Goal: Transaction & Acquisition: Purchase product/service

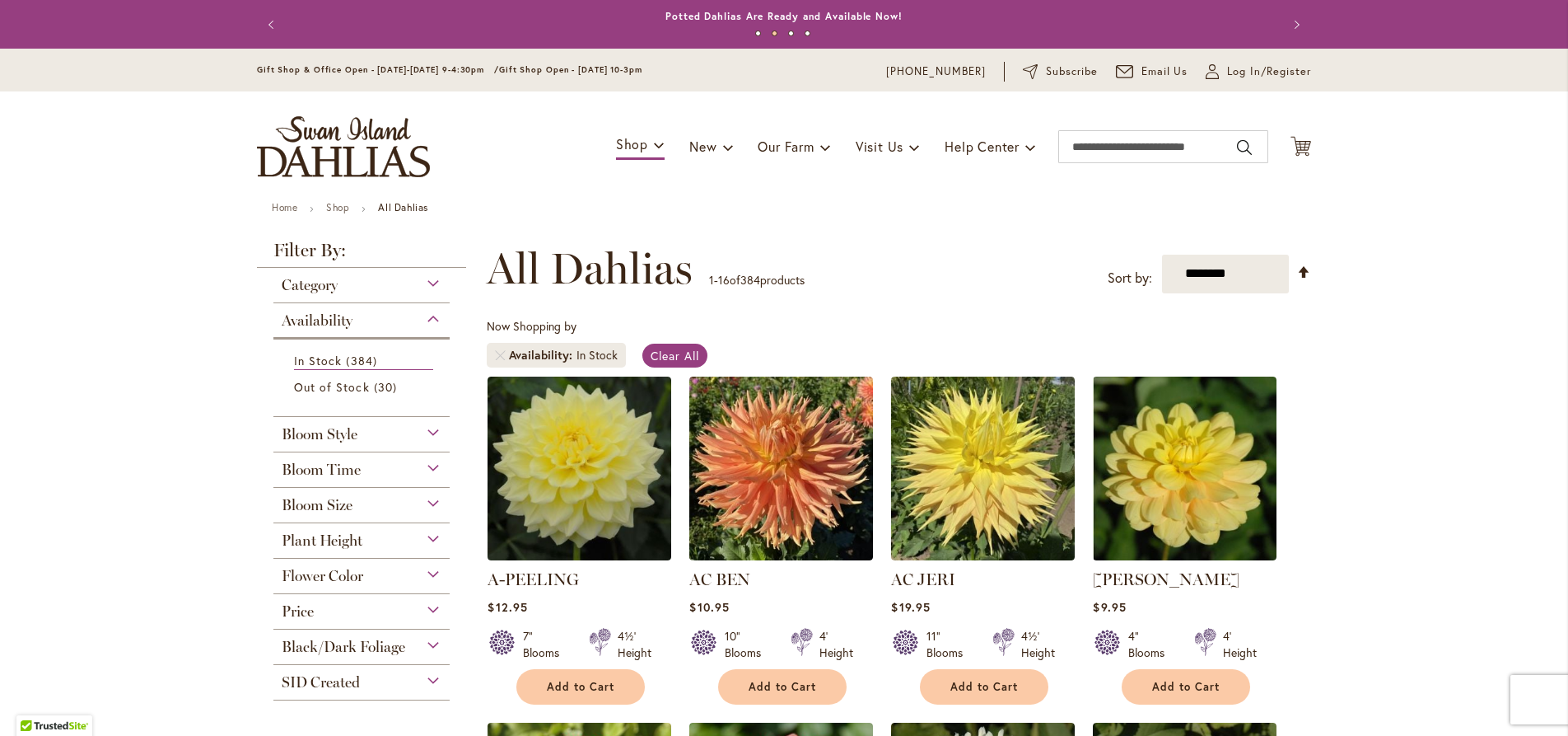
click at [428, 466] on div "Bloom Time" at bounding box center [361, 465] width 176 height 26
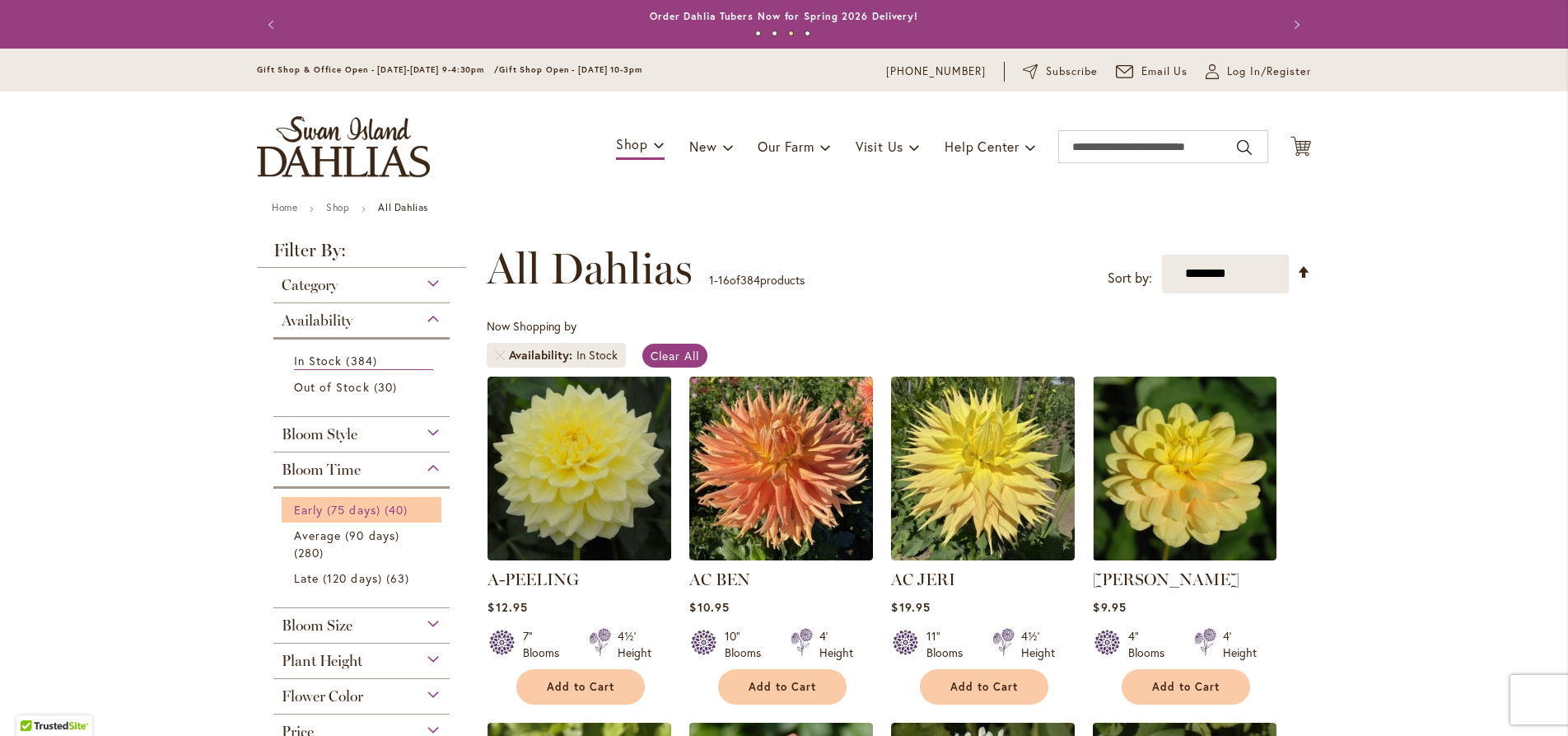
click at [348, 506] on span "Early (75 days)" at bounding box center [337, 510] width 87 height 16
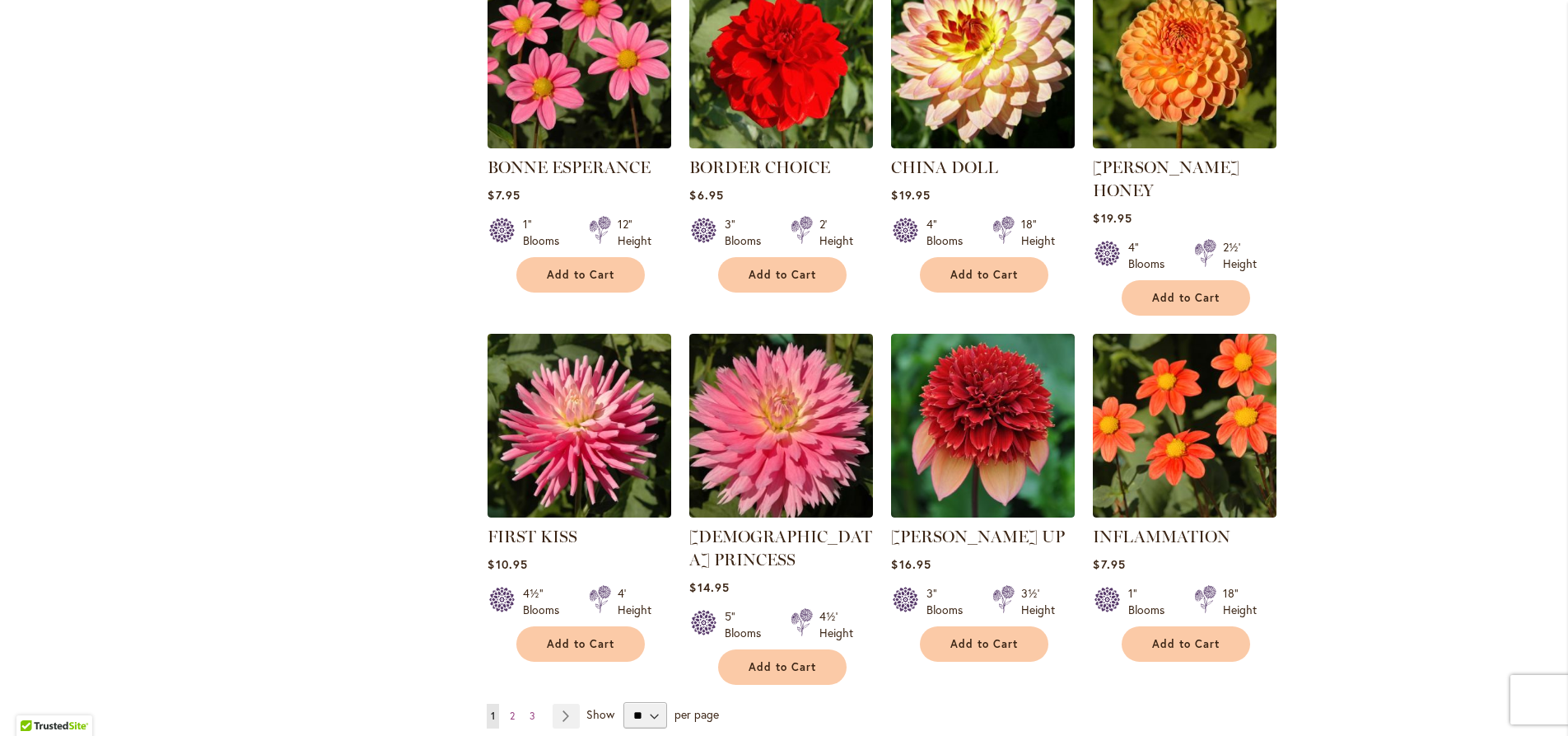
scroll to position [1410, 0]
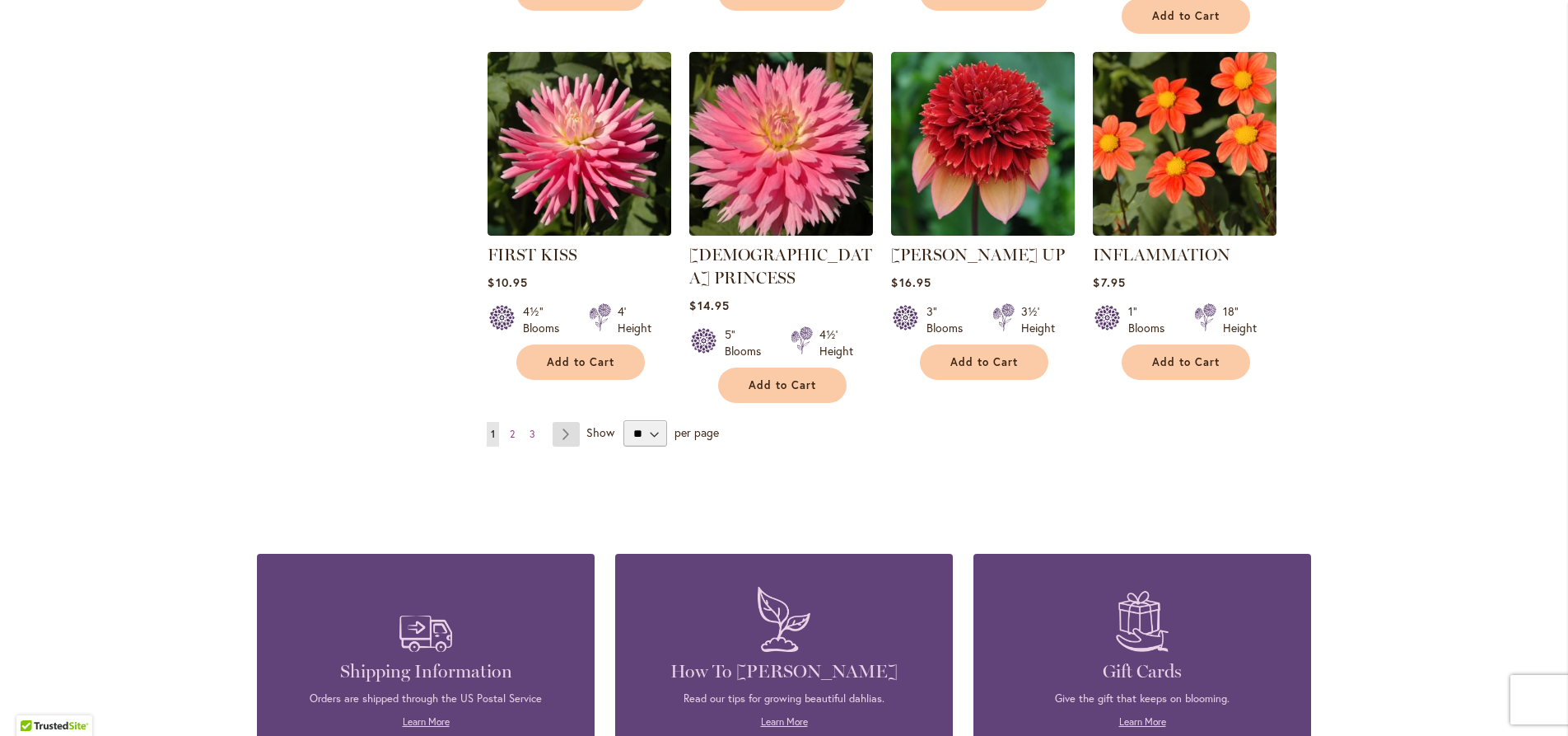
click at [558, 422] on link "Page Next" at bounding box center [566, 434] width 27 height 24
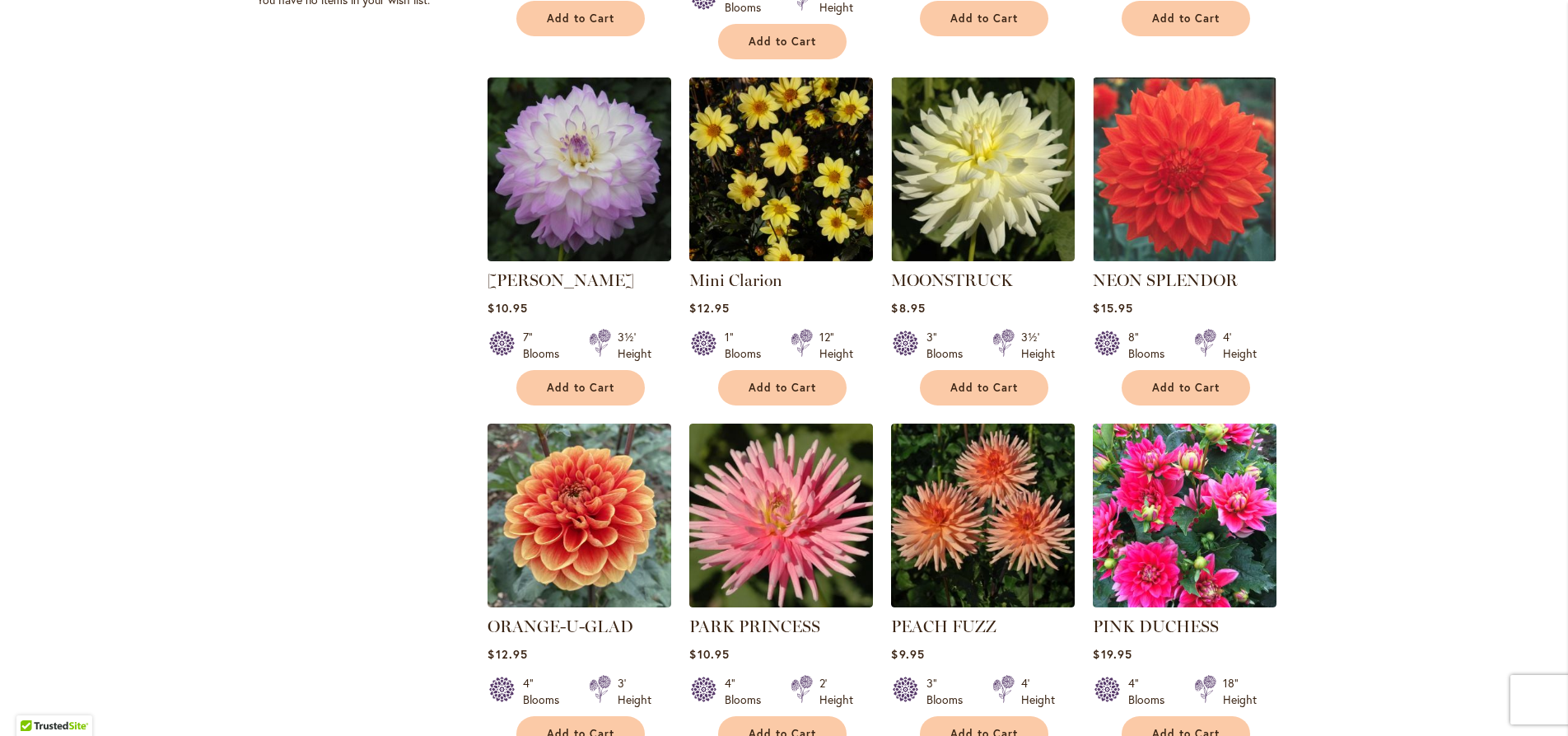
scroll to position [1033, 0]
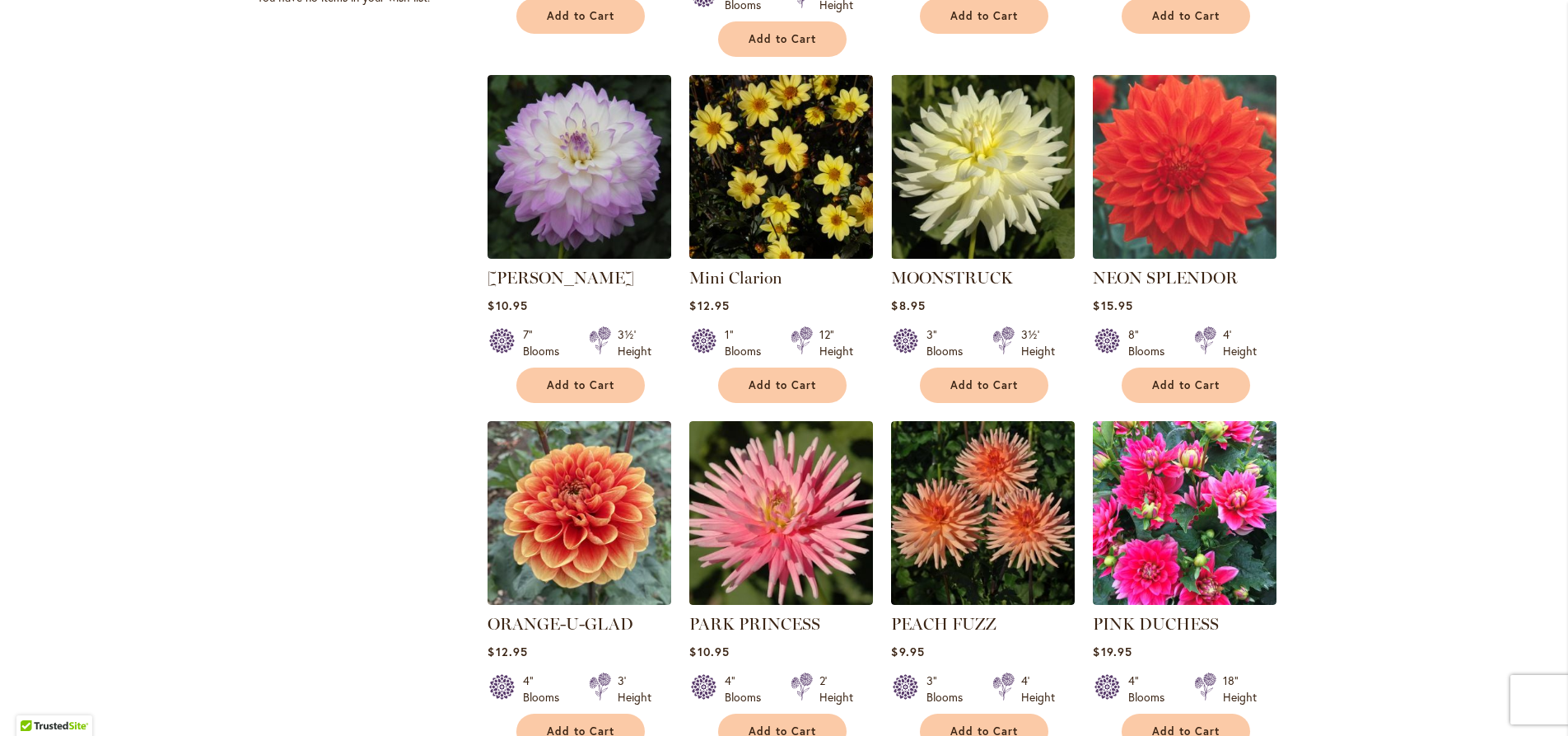
click at [1195, 149] on img at bounding box center [1185, 166] width 192 height 192
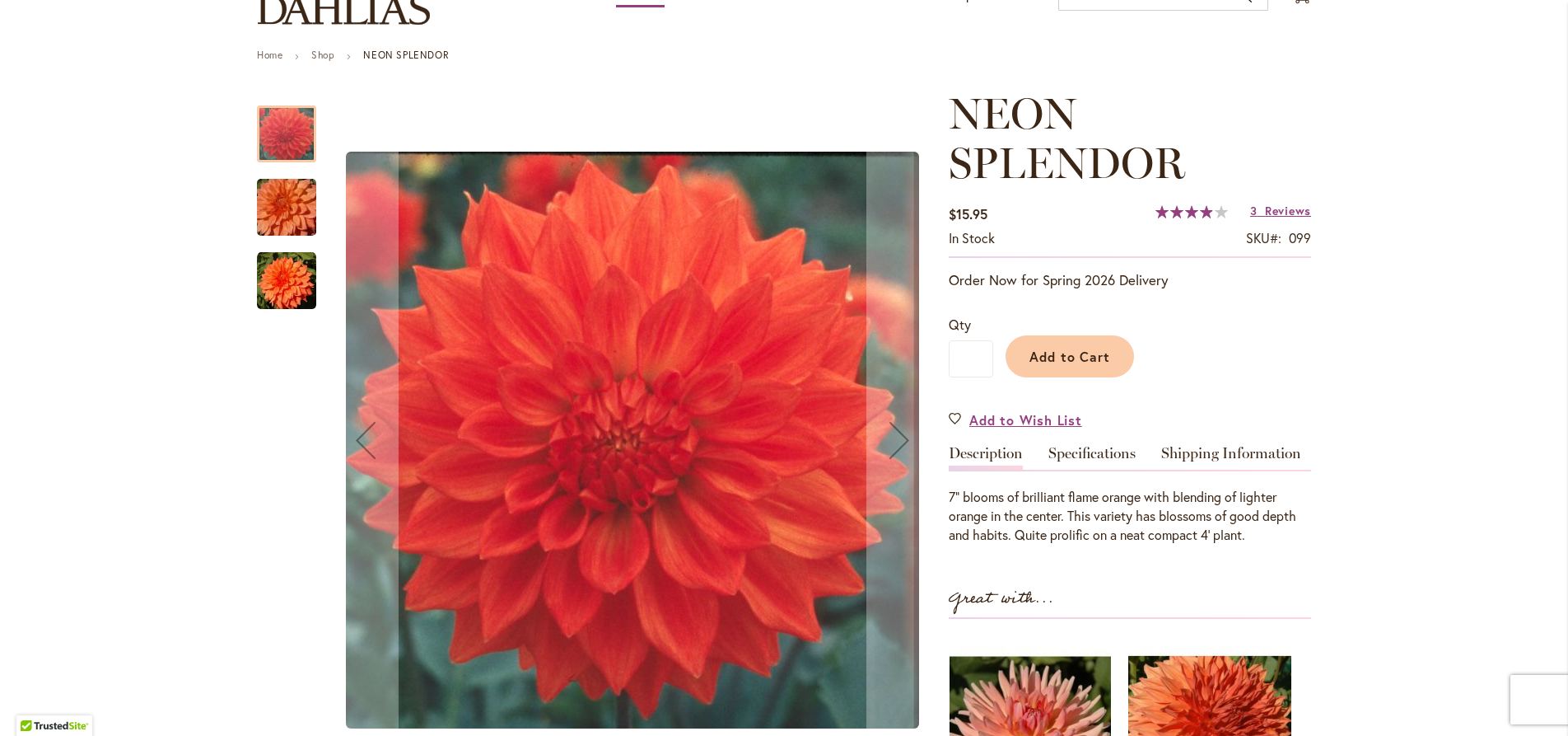
scroll to position [94, 0]
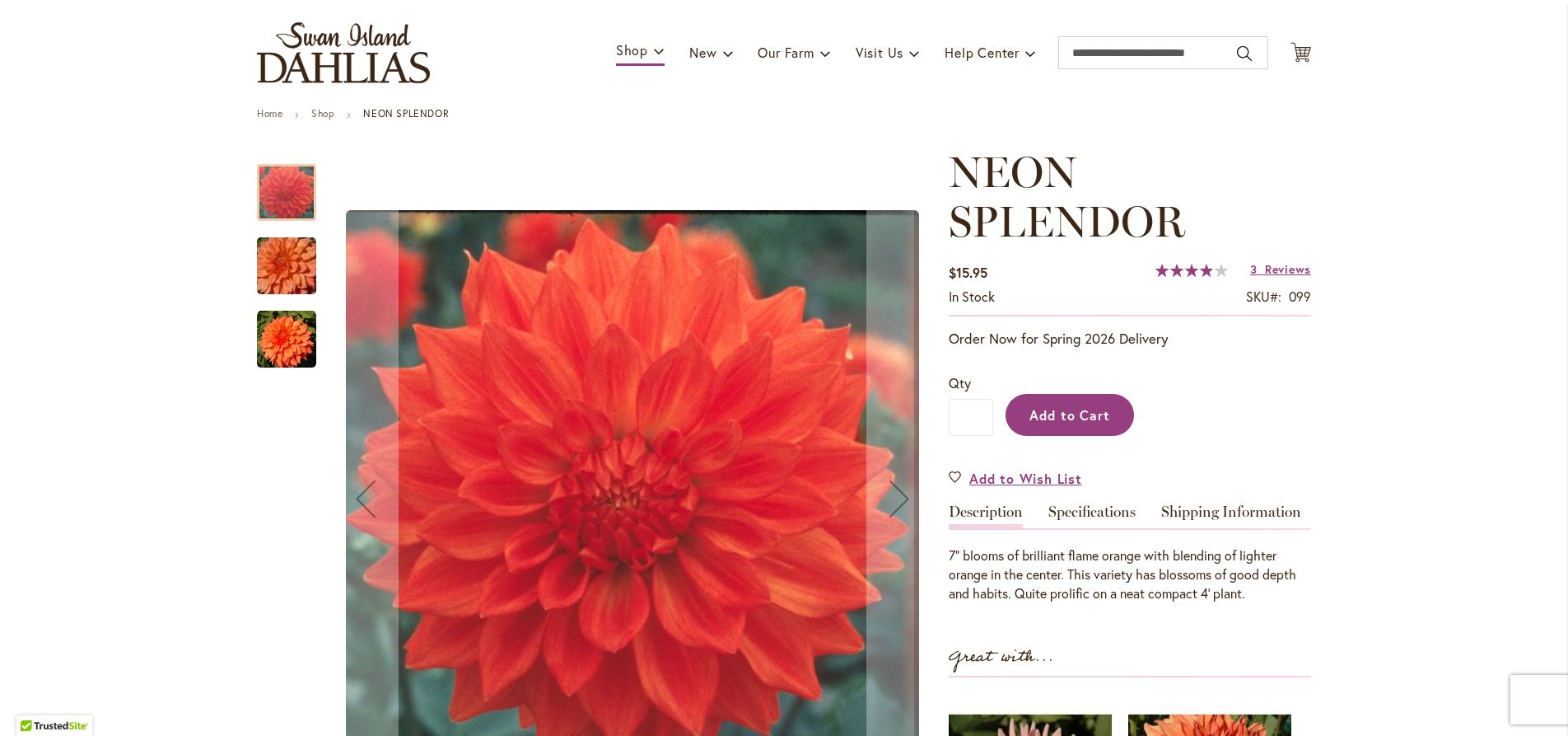
click at [1050, 417] on span "Add to Cart" at bounding box center [1070, 414] width 82 height 18
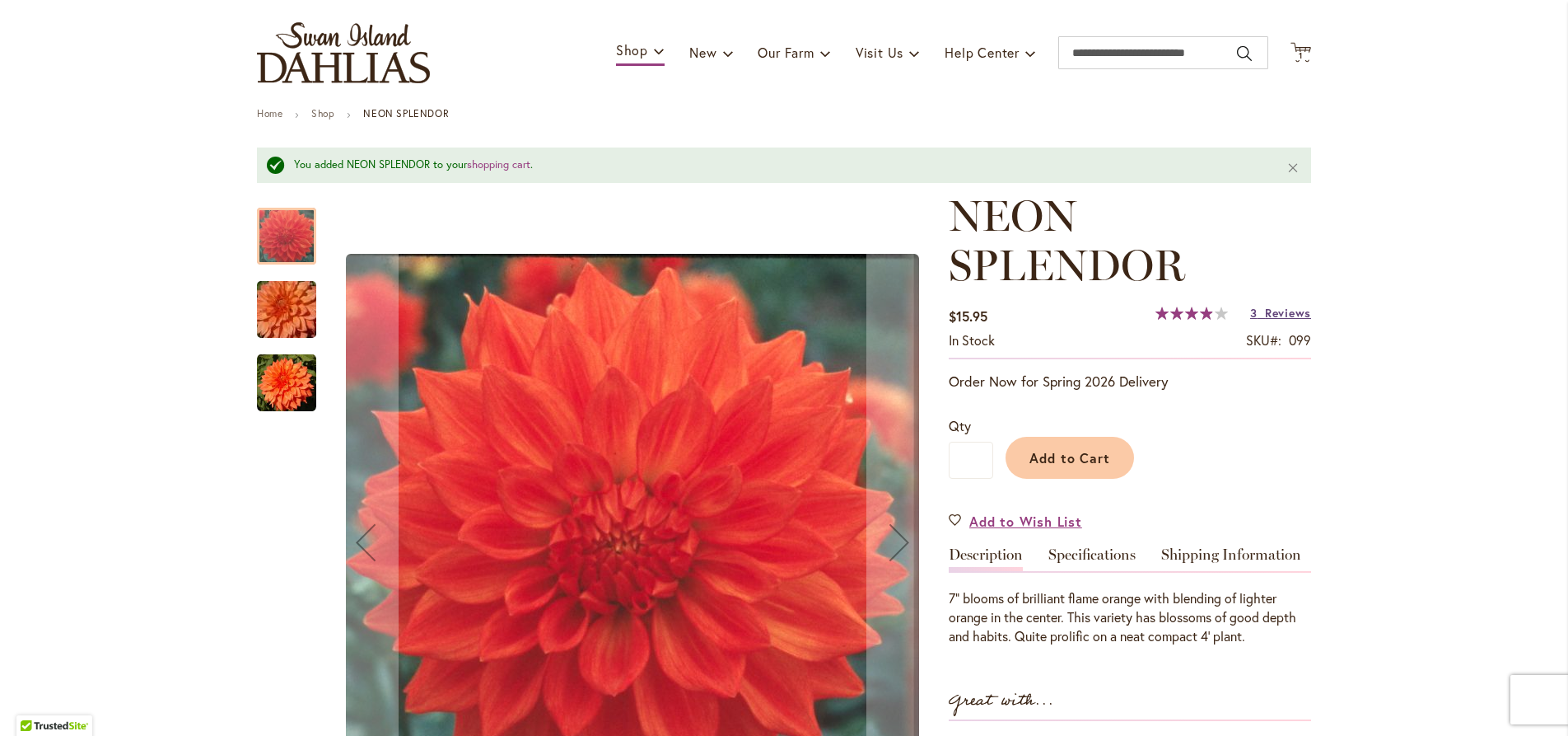
click at [1273, 313] on span "Reviews" at bounding box center [1288, 312] width 46 height 16
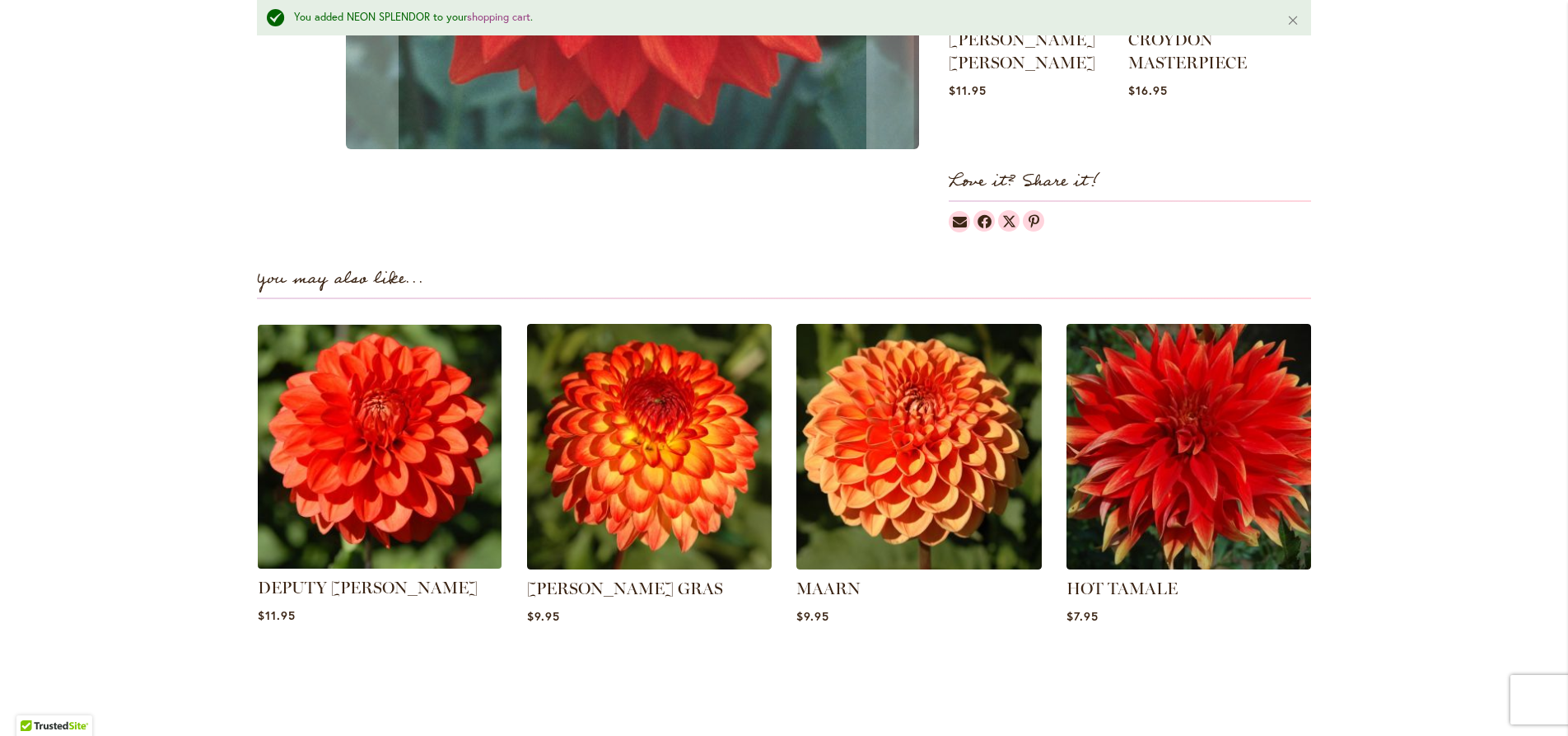
scroll to position [1013, 0]
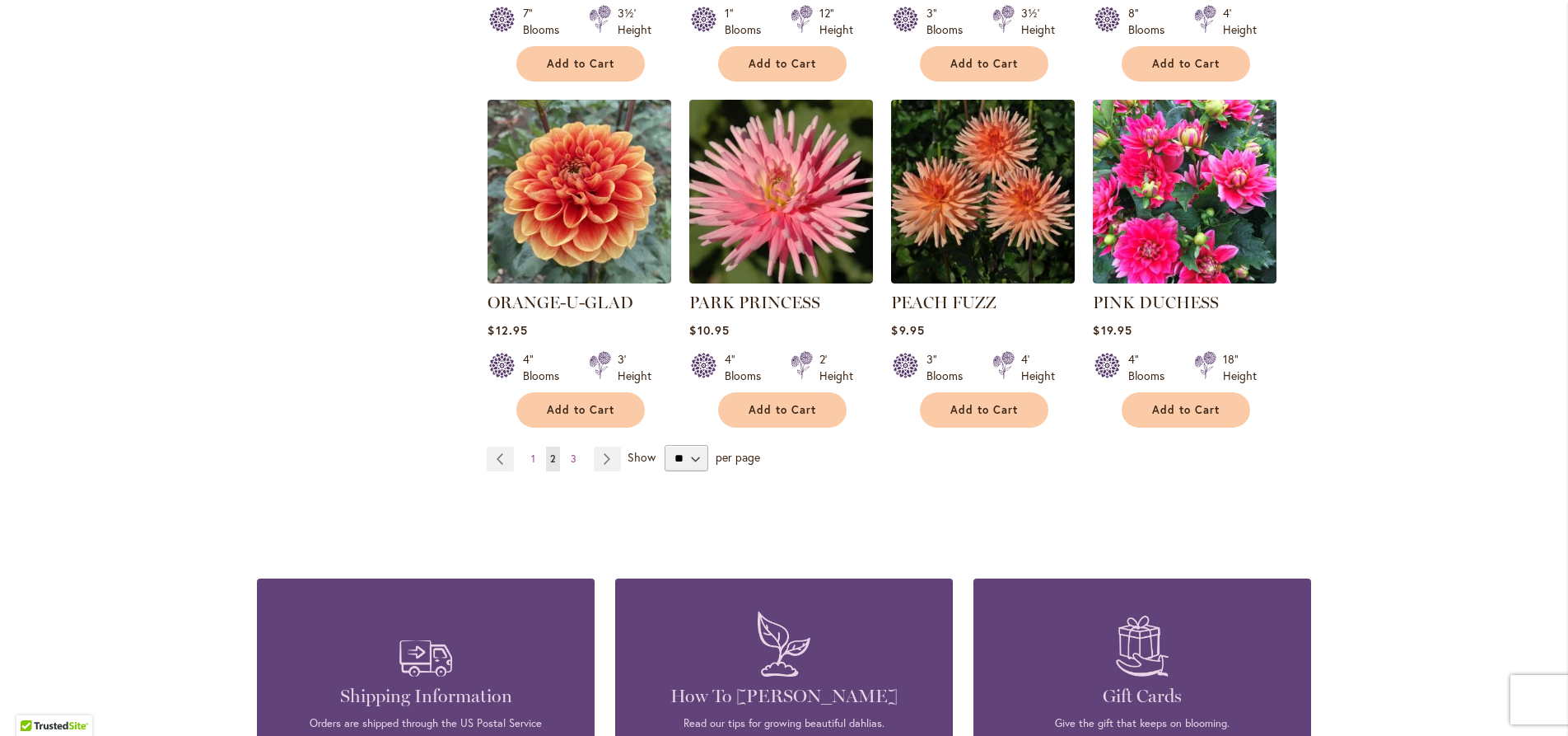
scroll to position [1410, 0]
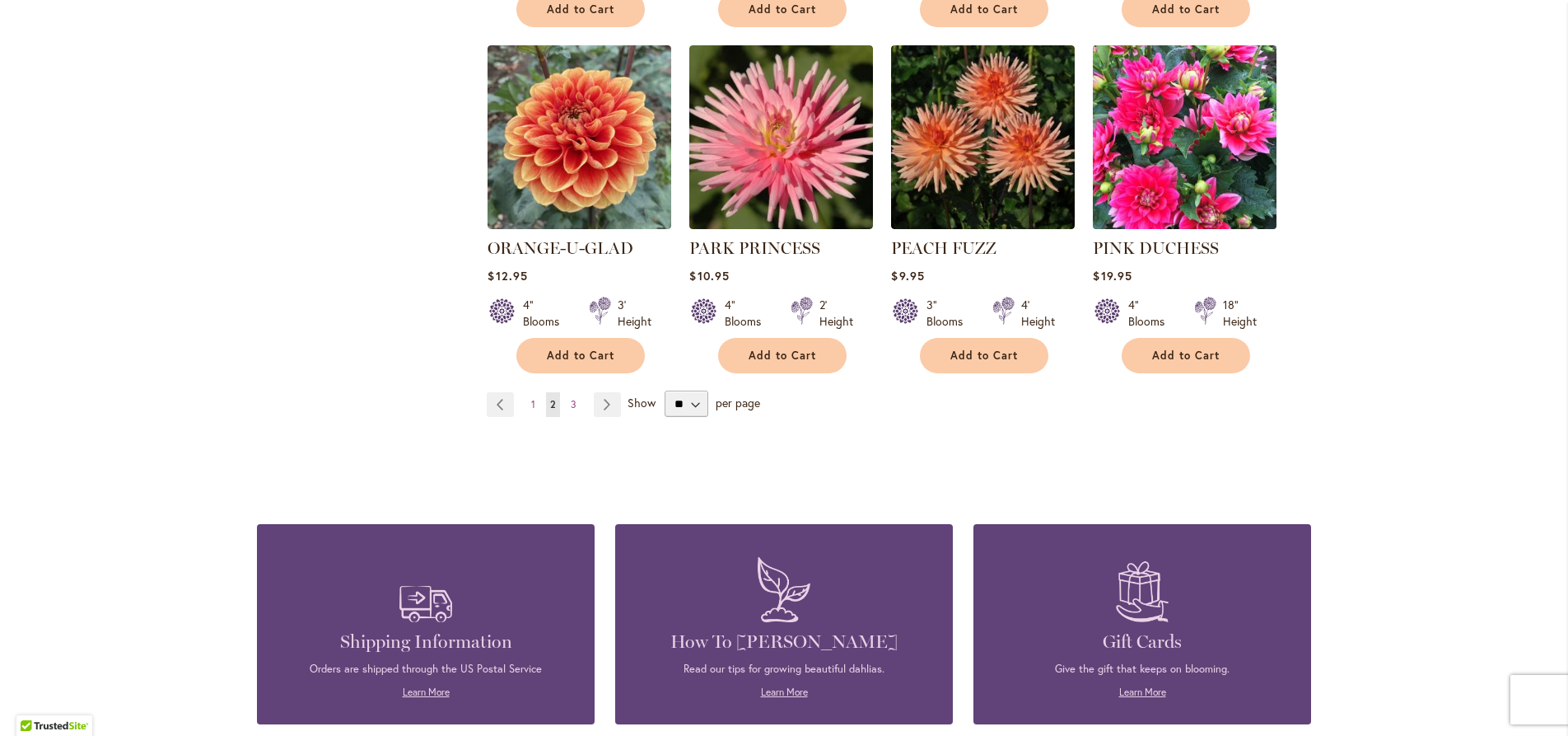
click at [1227, 111] on img at bounding box center [1185, 137] width 192 height 192
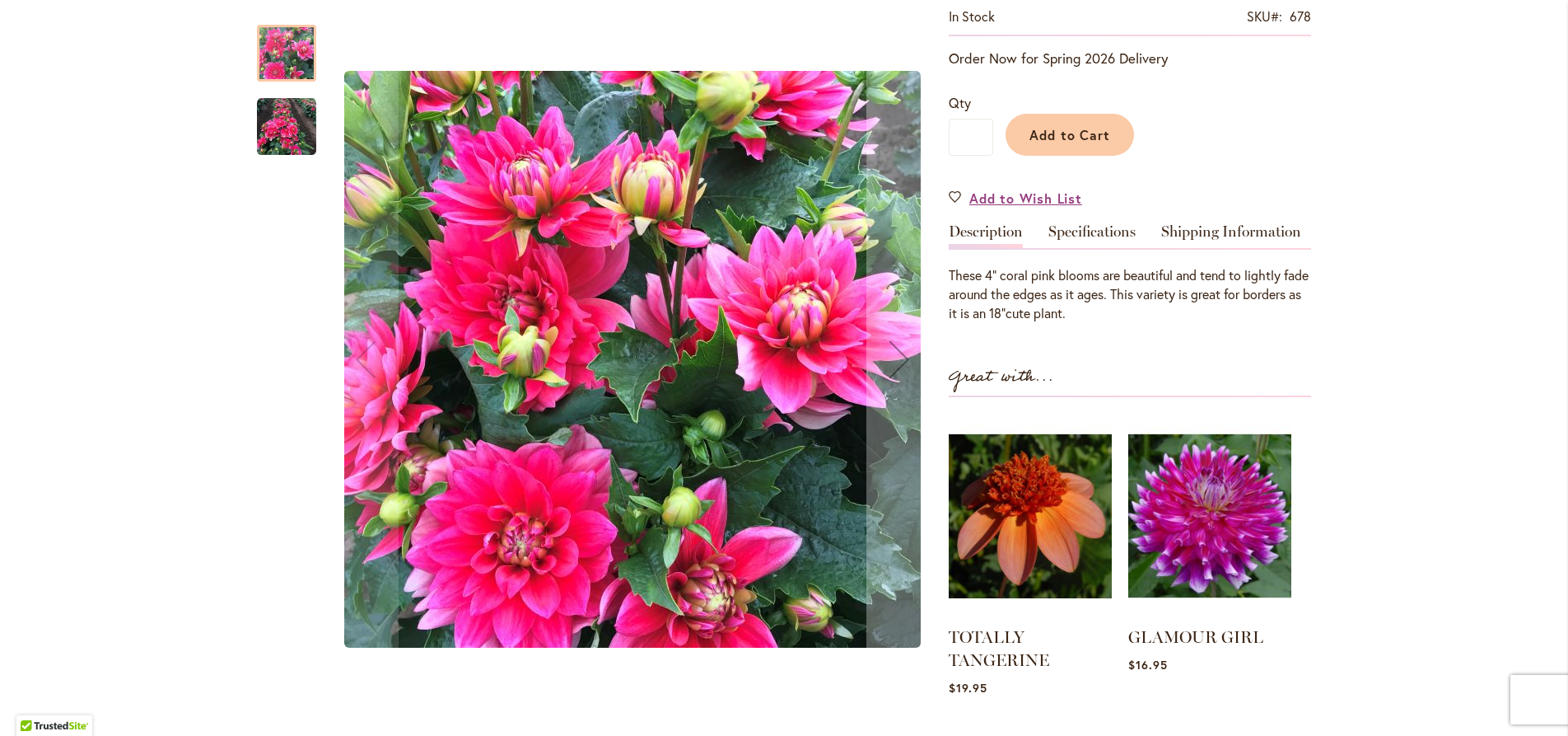
scroll to position [376, 0]
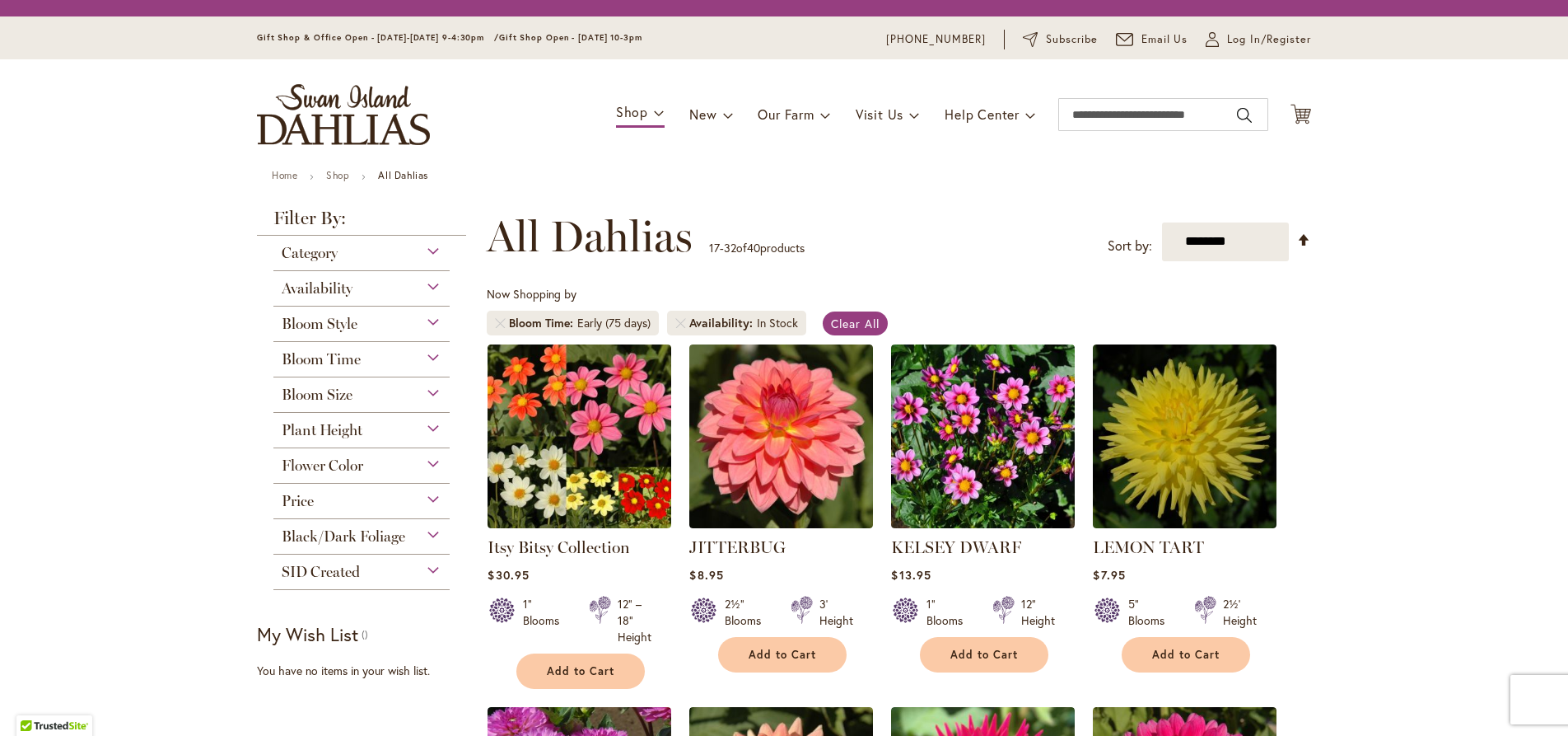
scroll to position [1410, 0]
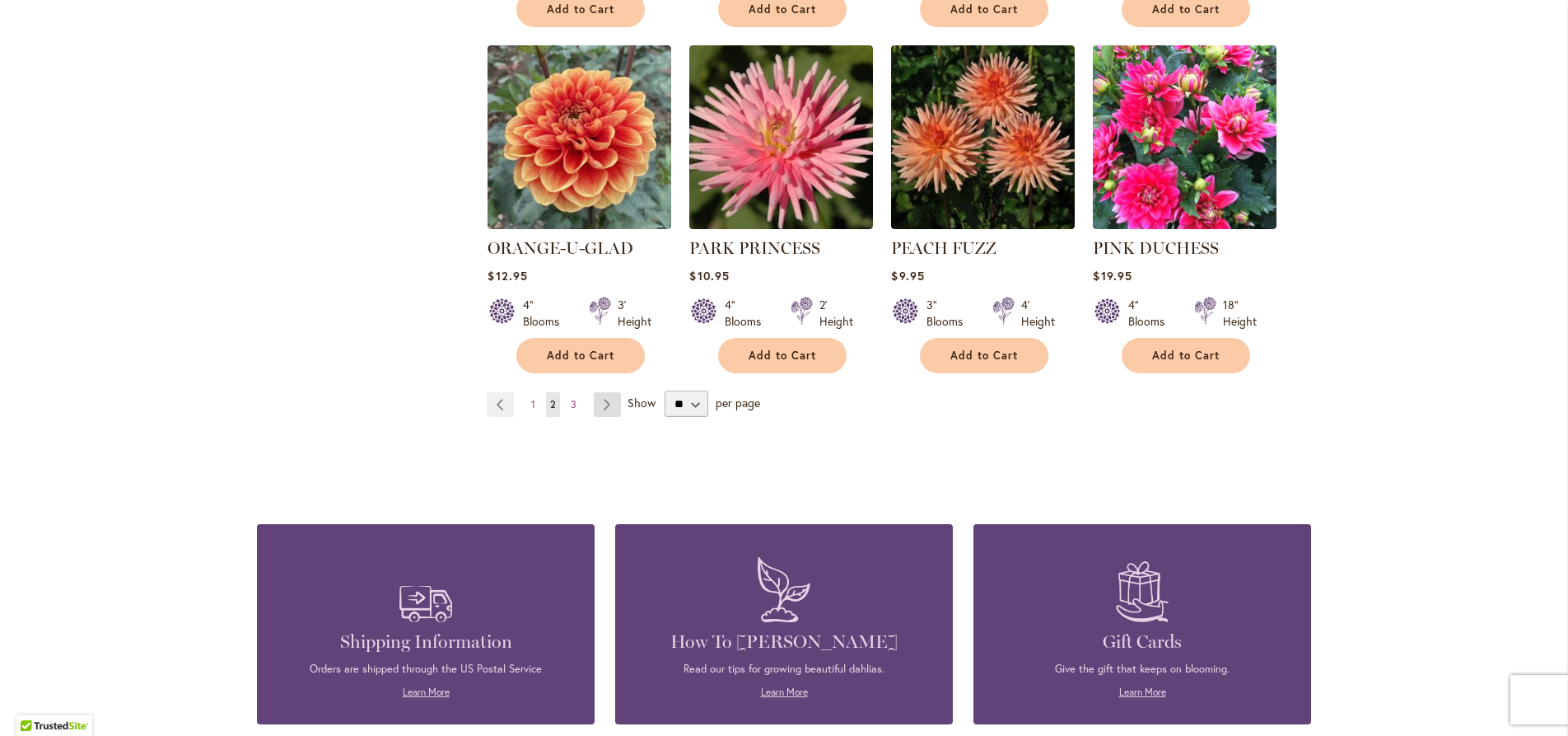
click at [600, 392] on link "Page Next" at bounding box center [607, 404] width 27 height 24
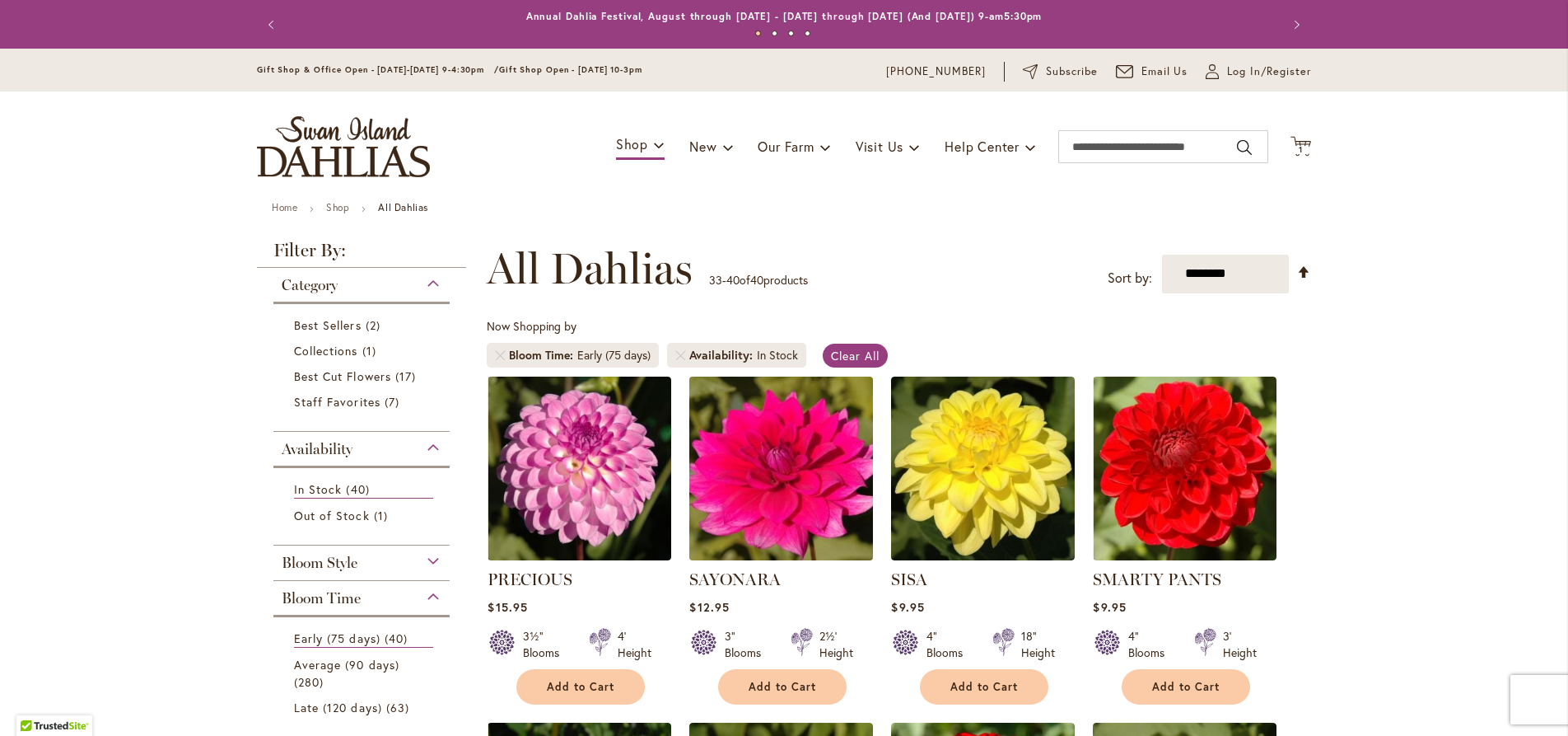
click at [762, 446] on img at bounding box center [781, 468] width 192 height 192
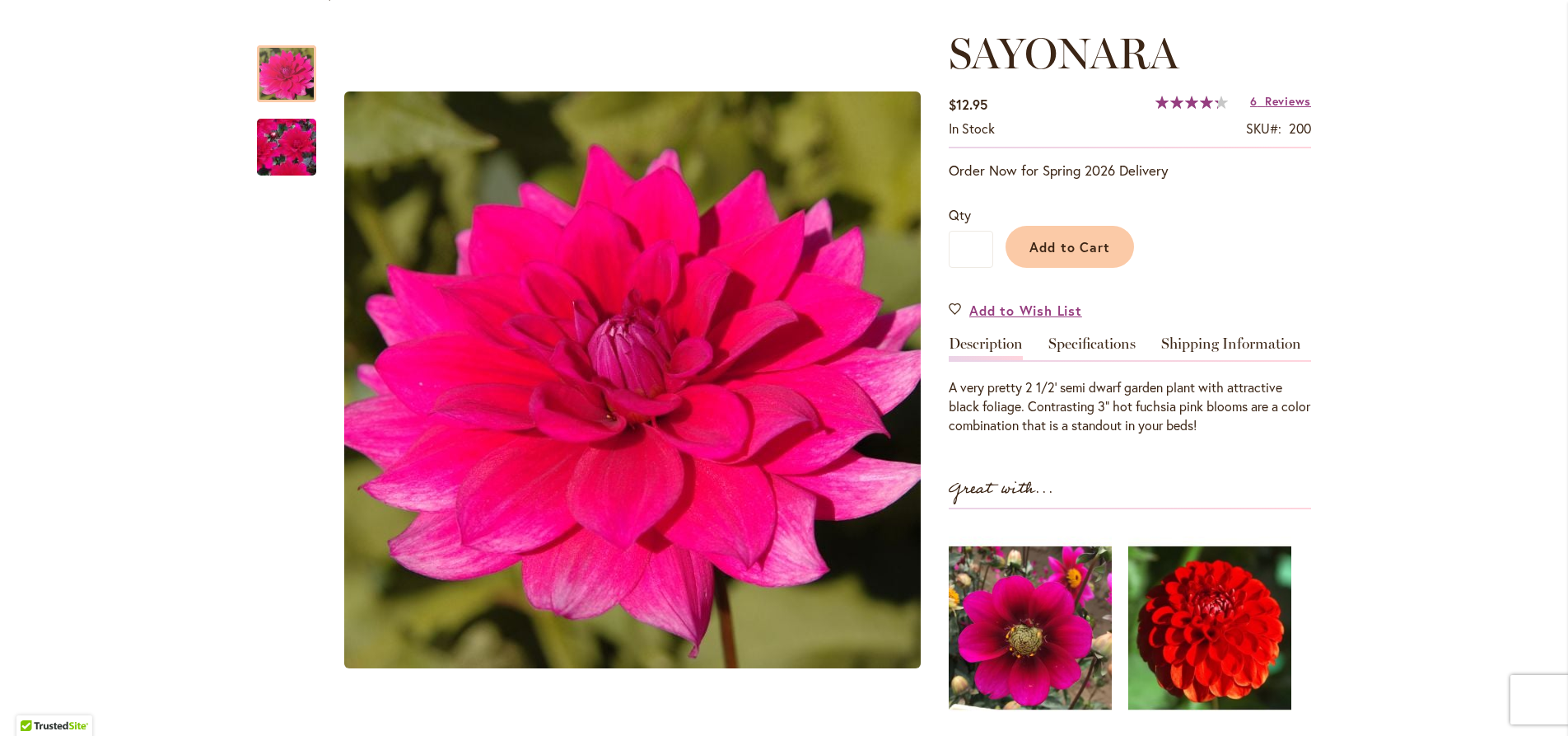
scroll to position [282, 0]
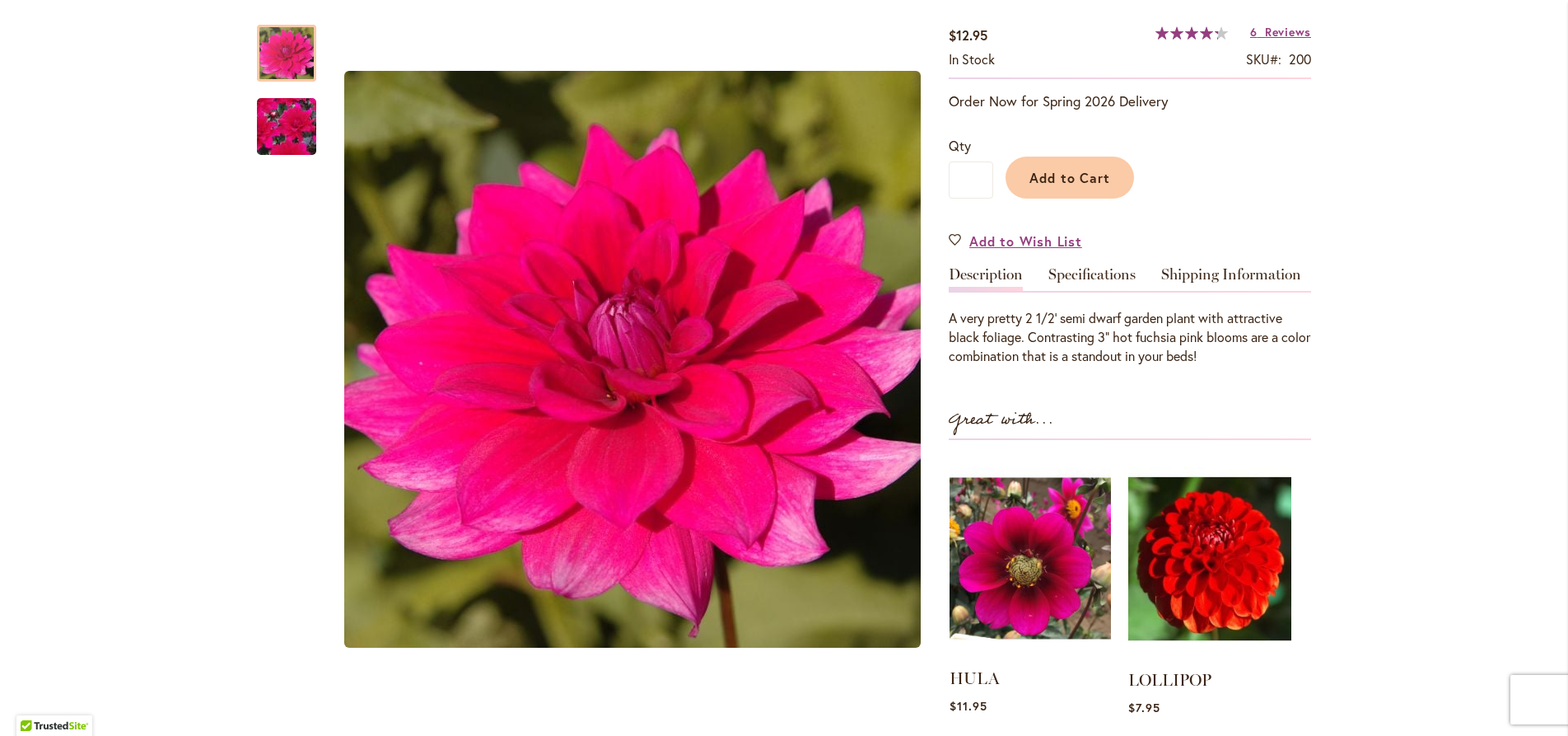
click at [1021, 570] on img at bounding box center [1030, 558] width 161 height 202
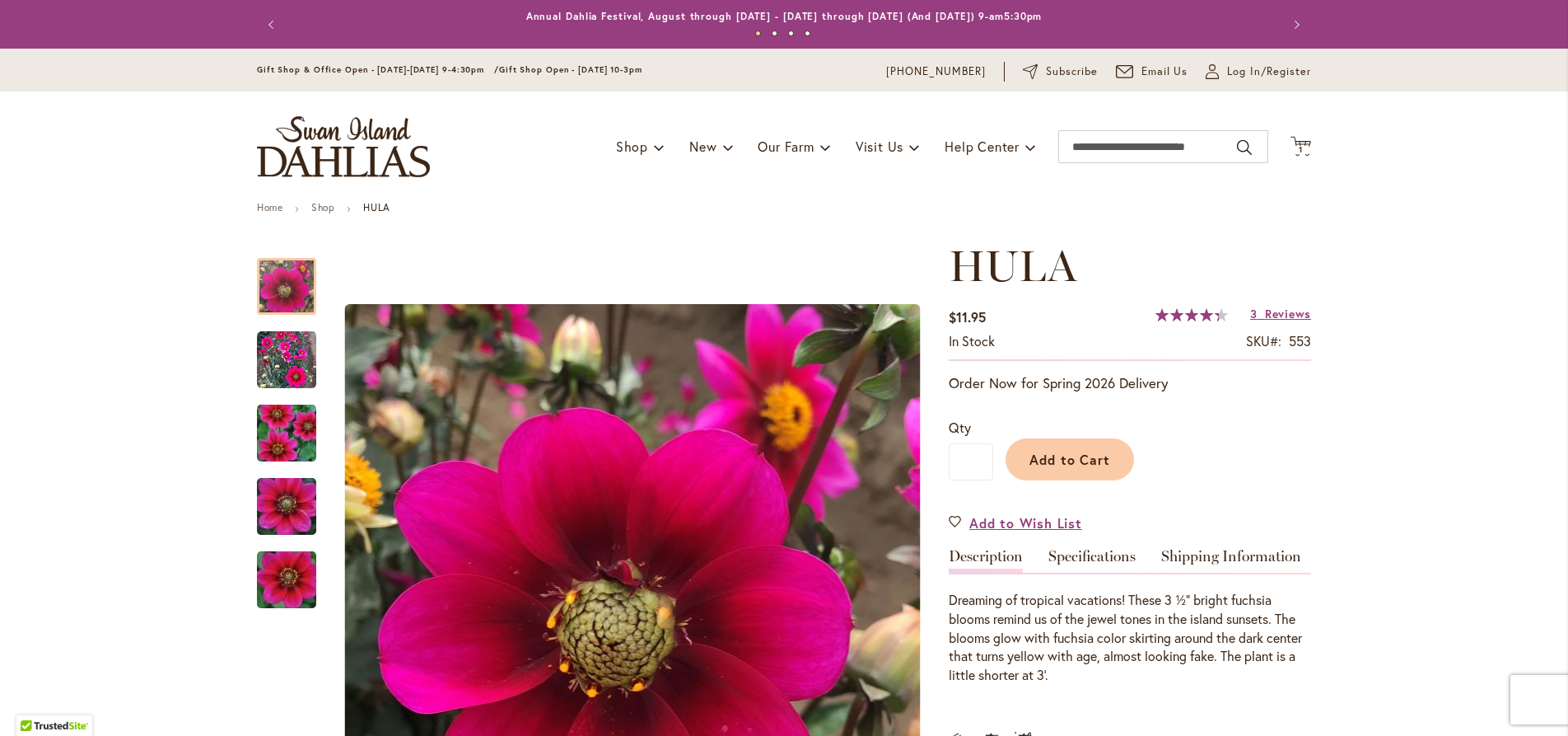
click at [345, 135] on img "store logo" at bounding box center [343, 147] width 173 height 61
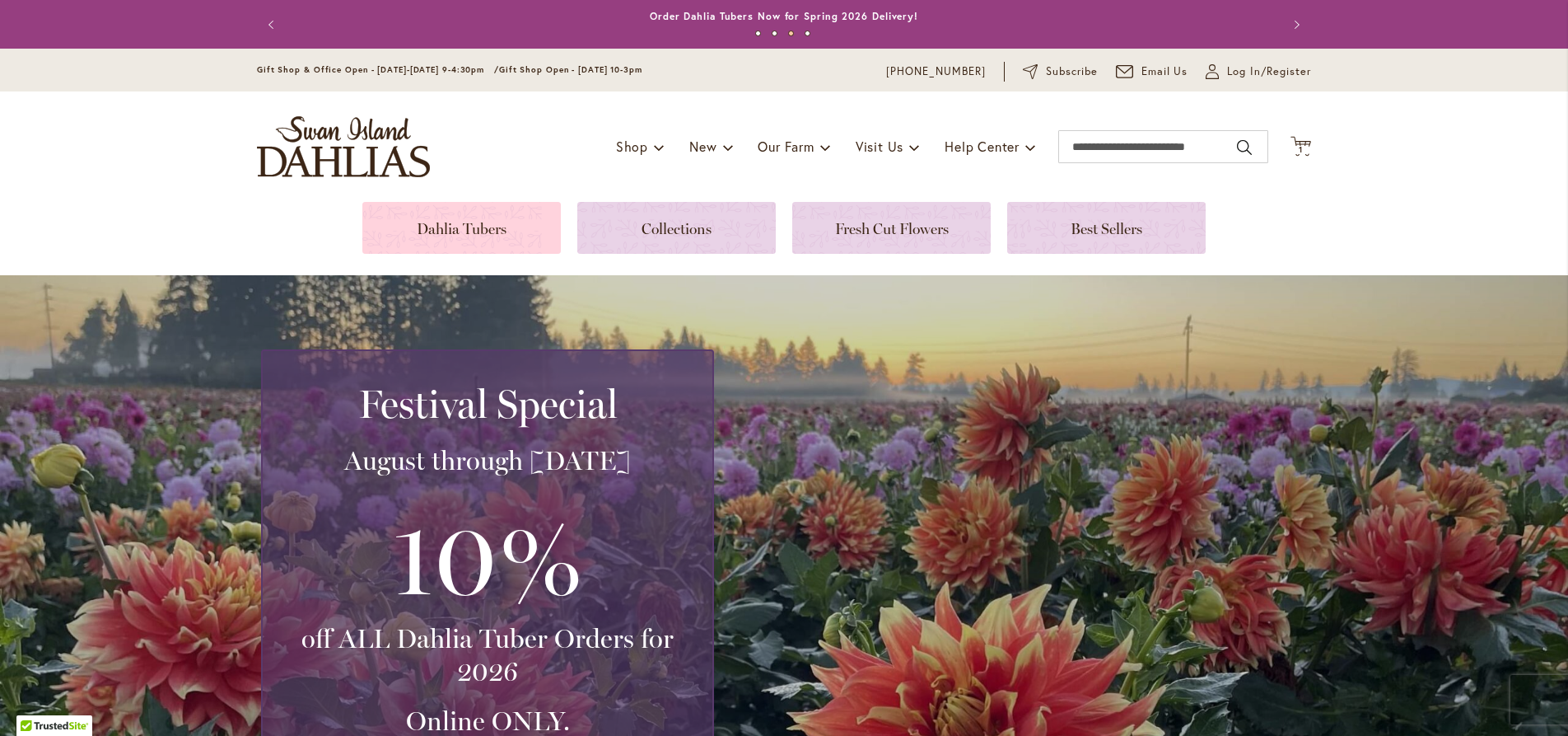
click at [529, 227] on link at bounding box center [461, 228] width 198 height 52
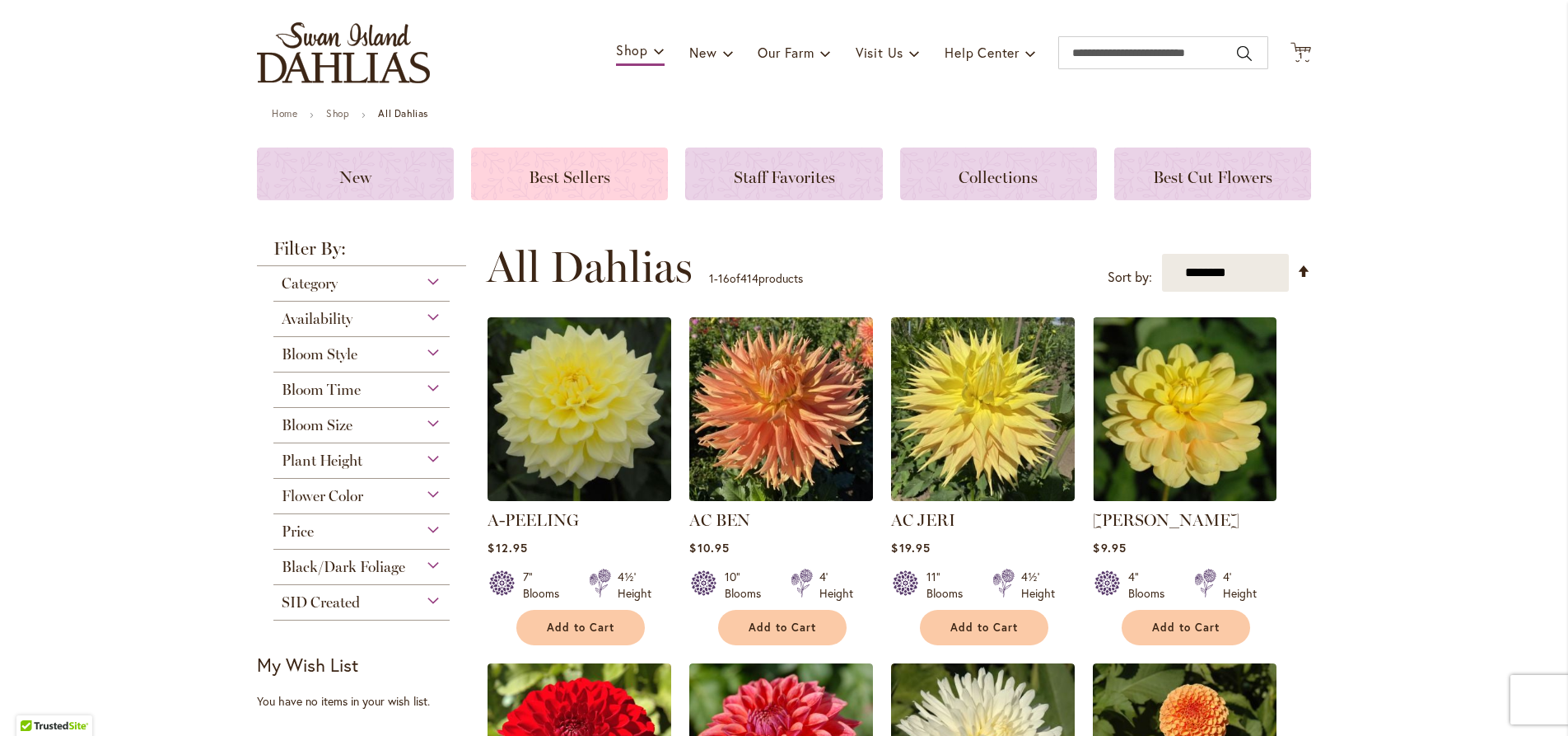
scroll to position [188, 0]
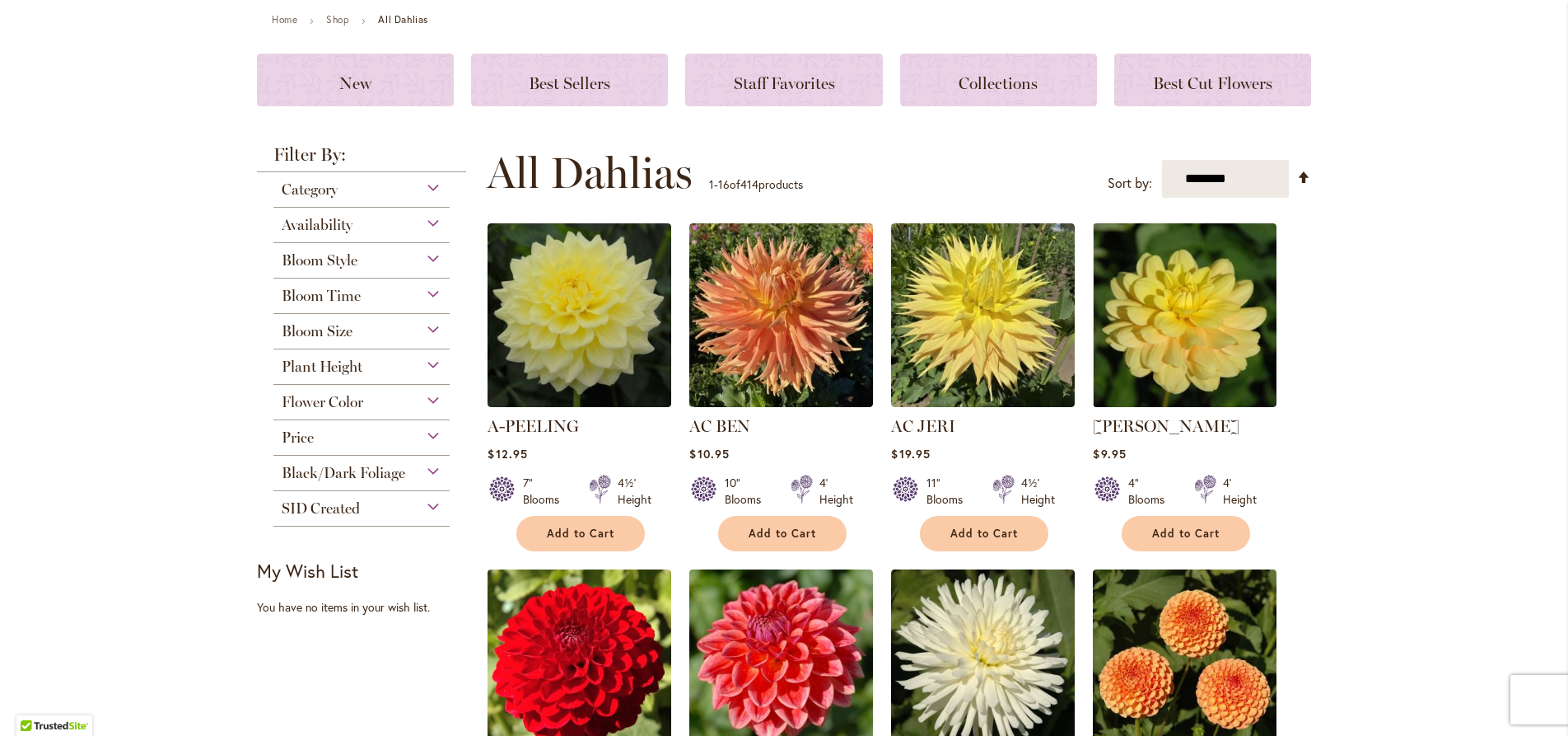
click at [408, 473] on div "Black/Dark Foliage" at bounding box center [361, 468] width 176 height 26
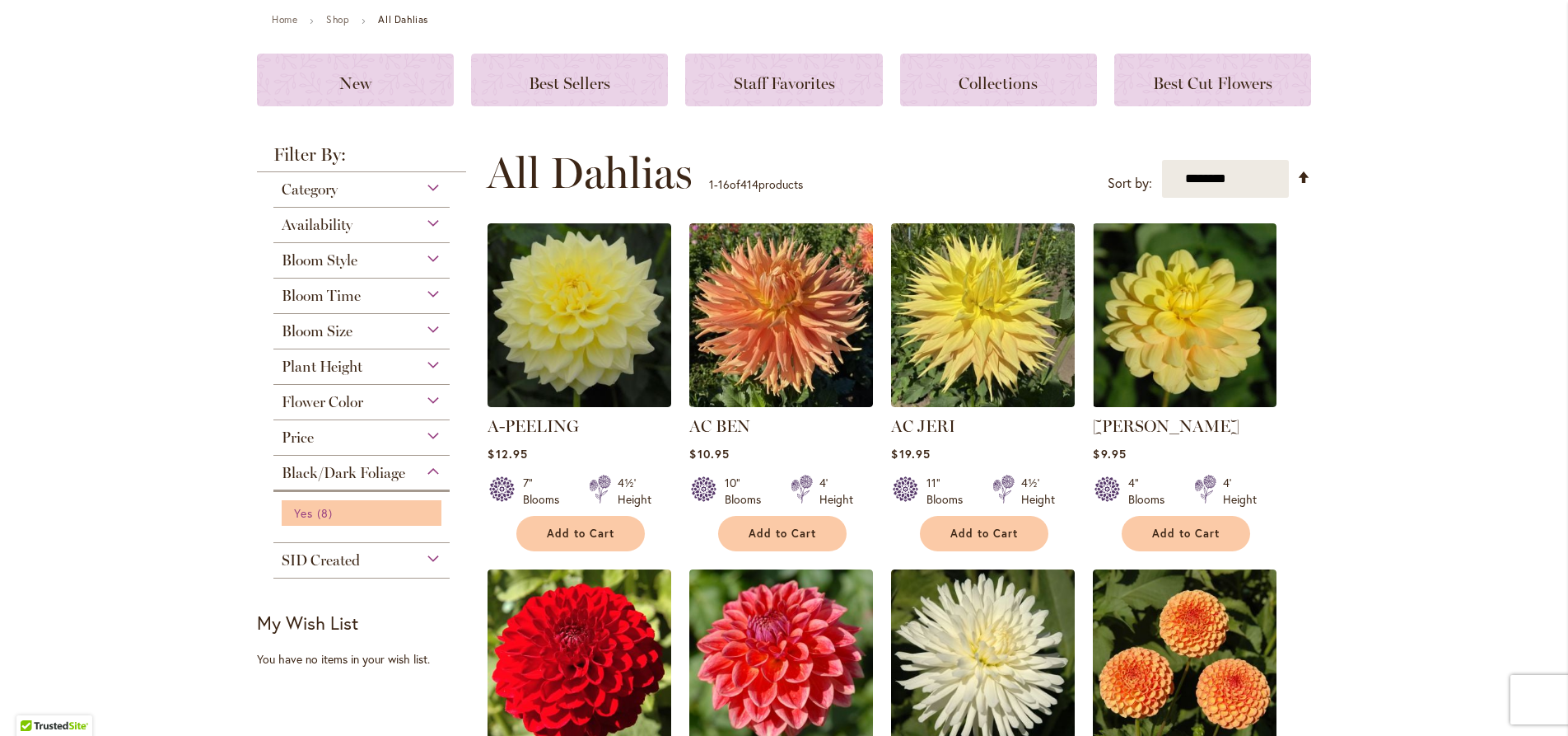
click at [334, 518] on link "Yes 8 items" at bounding box center [364, 513] width 139 height 18
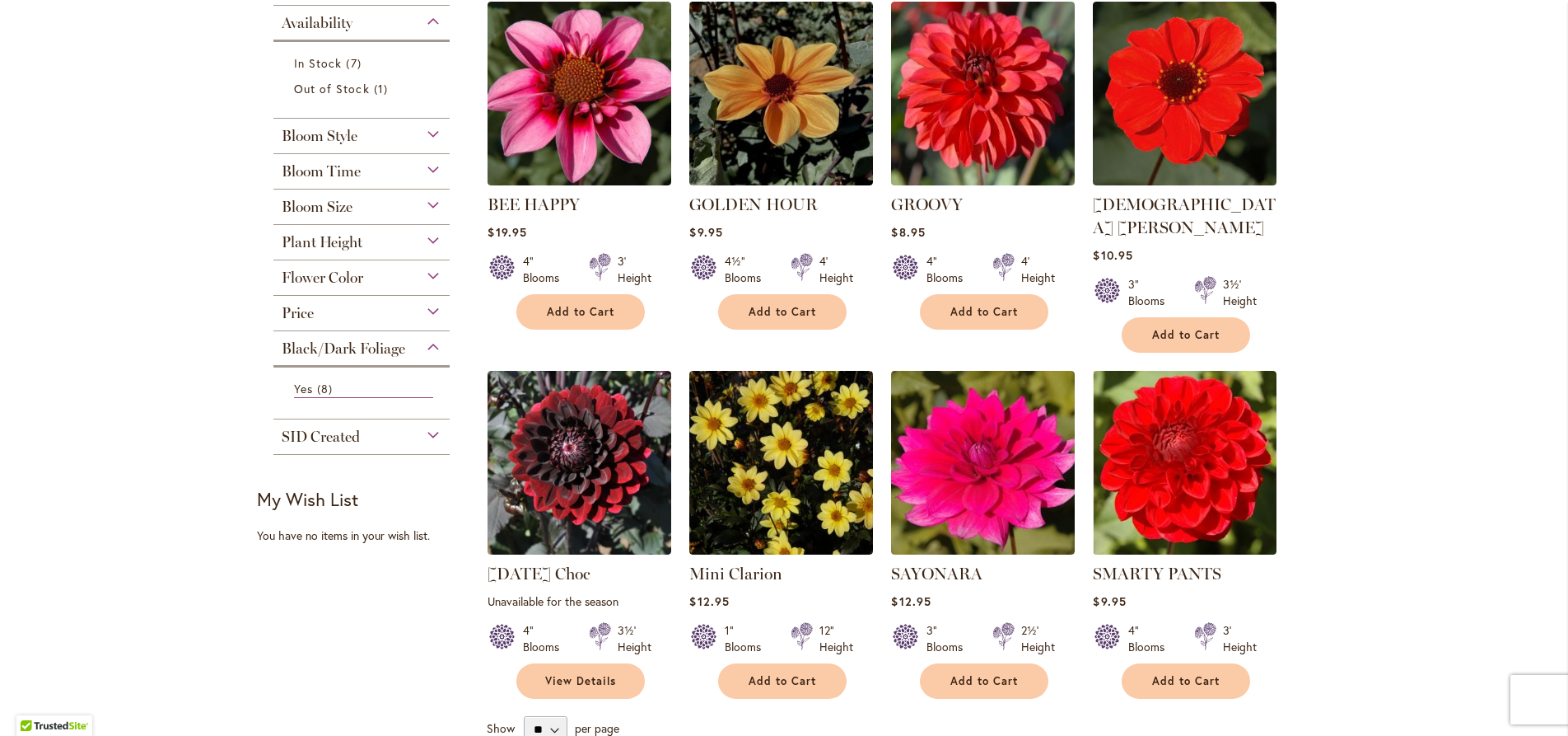
scroll to position [282, 0]
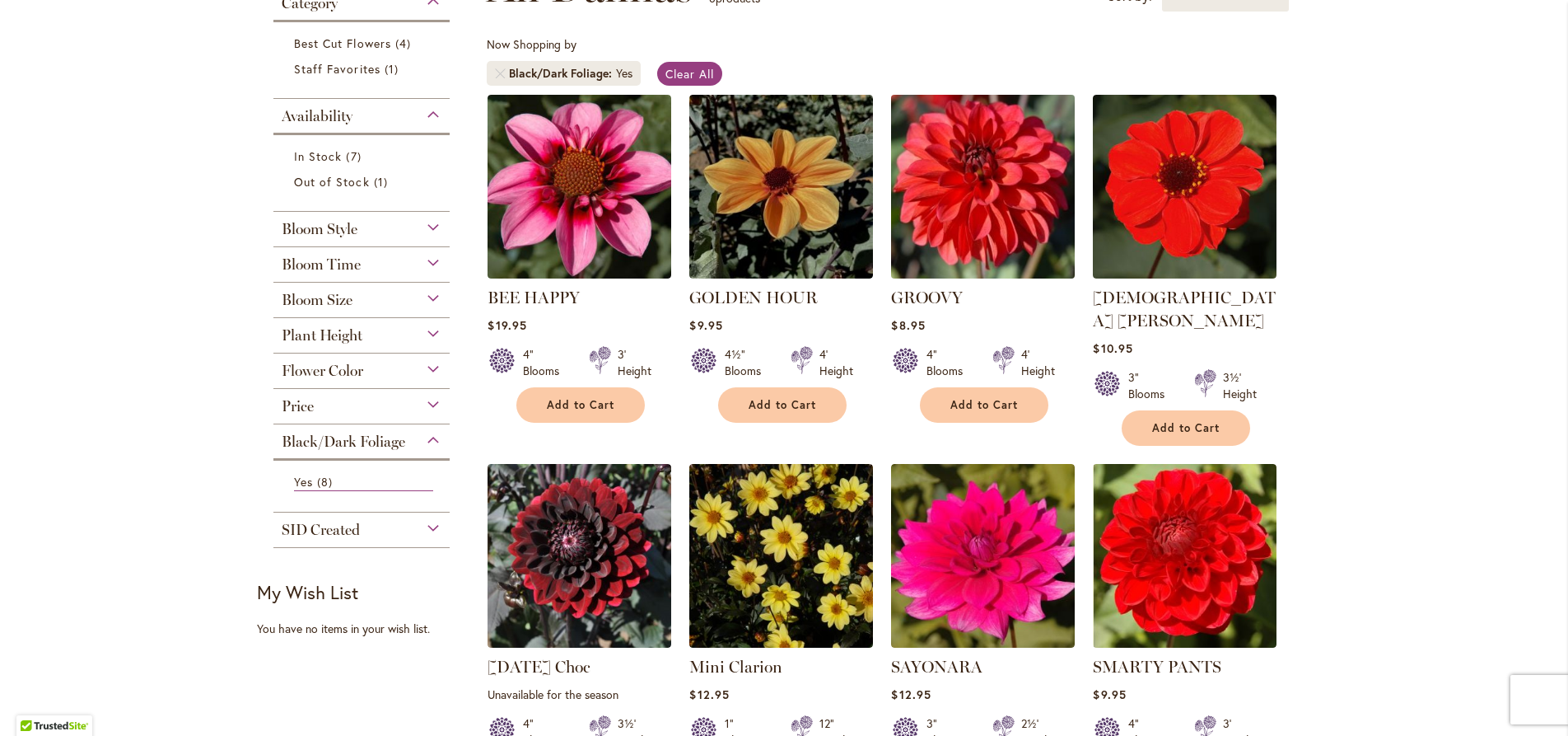
click at [982, 230] on img at bounding box center [983, 186] width 192 height 192
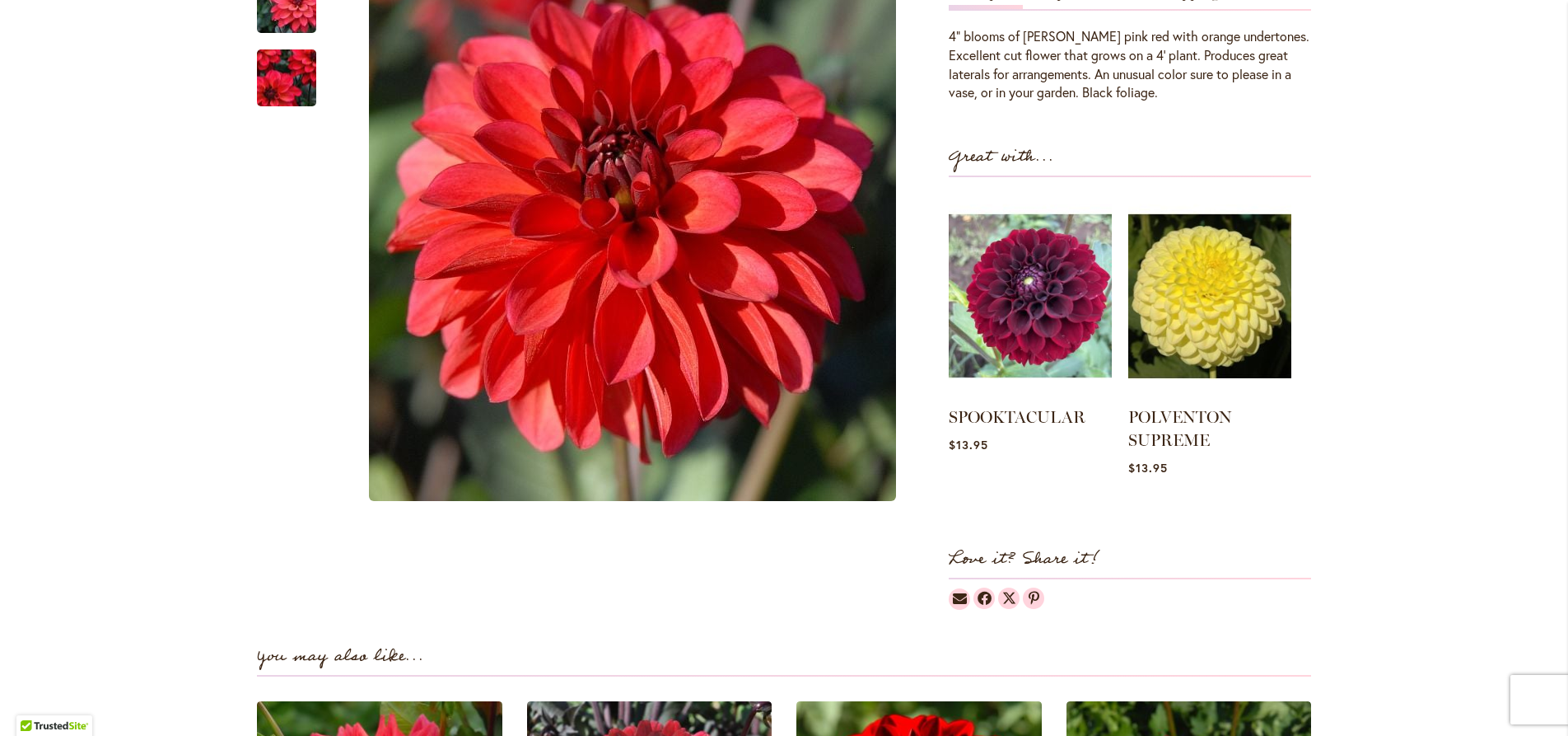
scroll to position [282, 0]
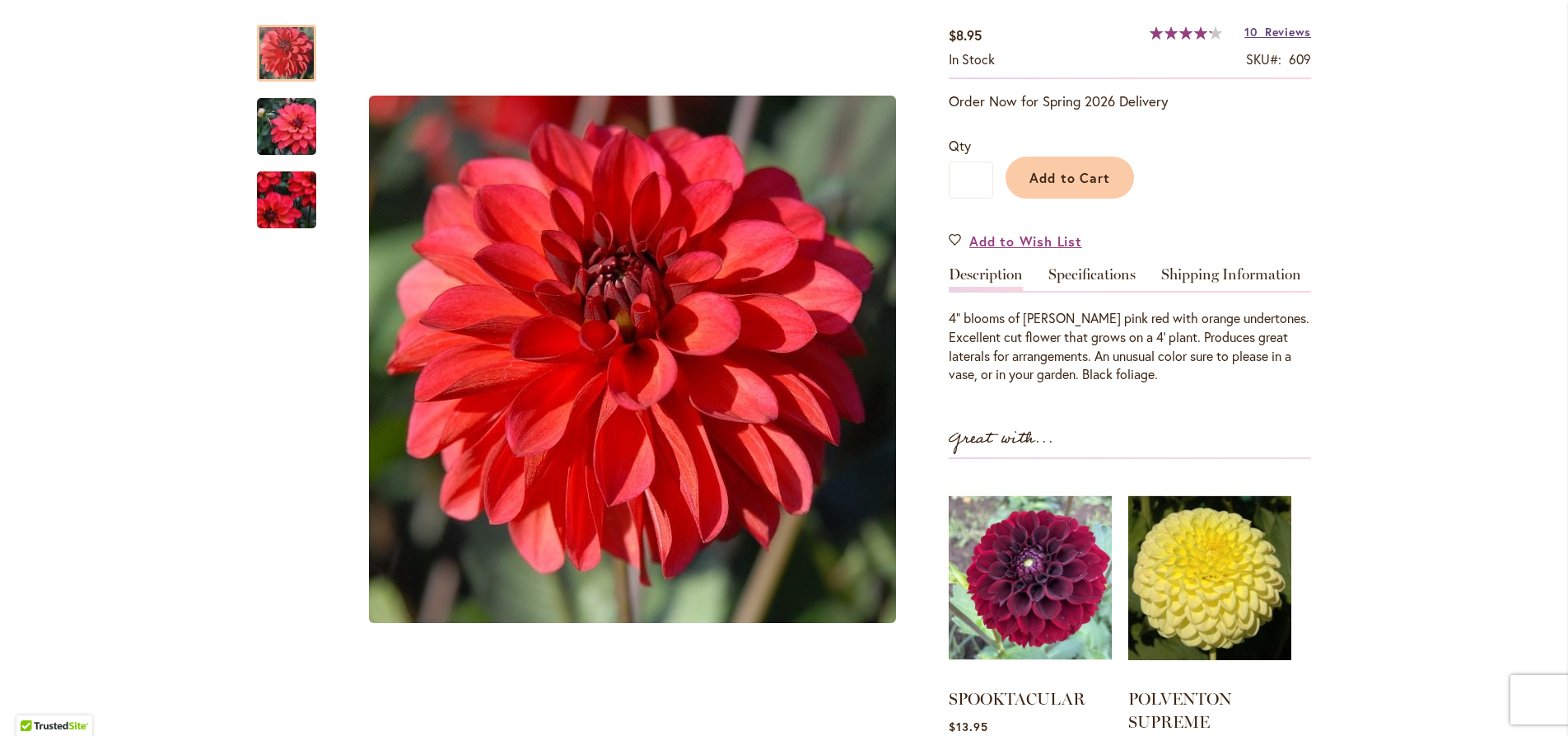
click at [1265, 33] on span "Reviews" at bounding box center [1288, 31] width 46 height 16
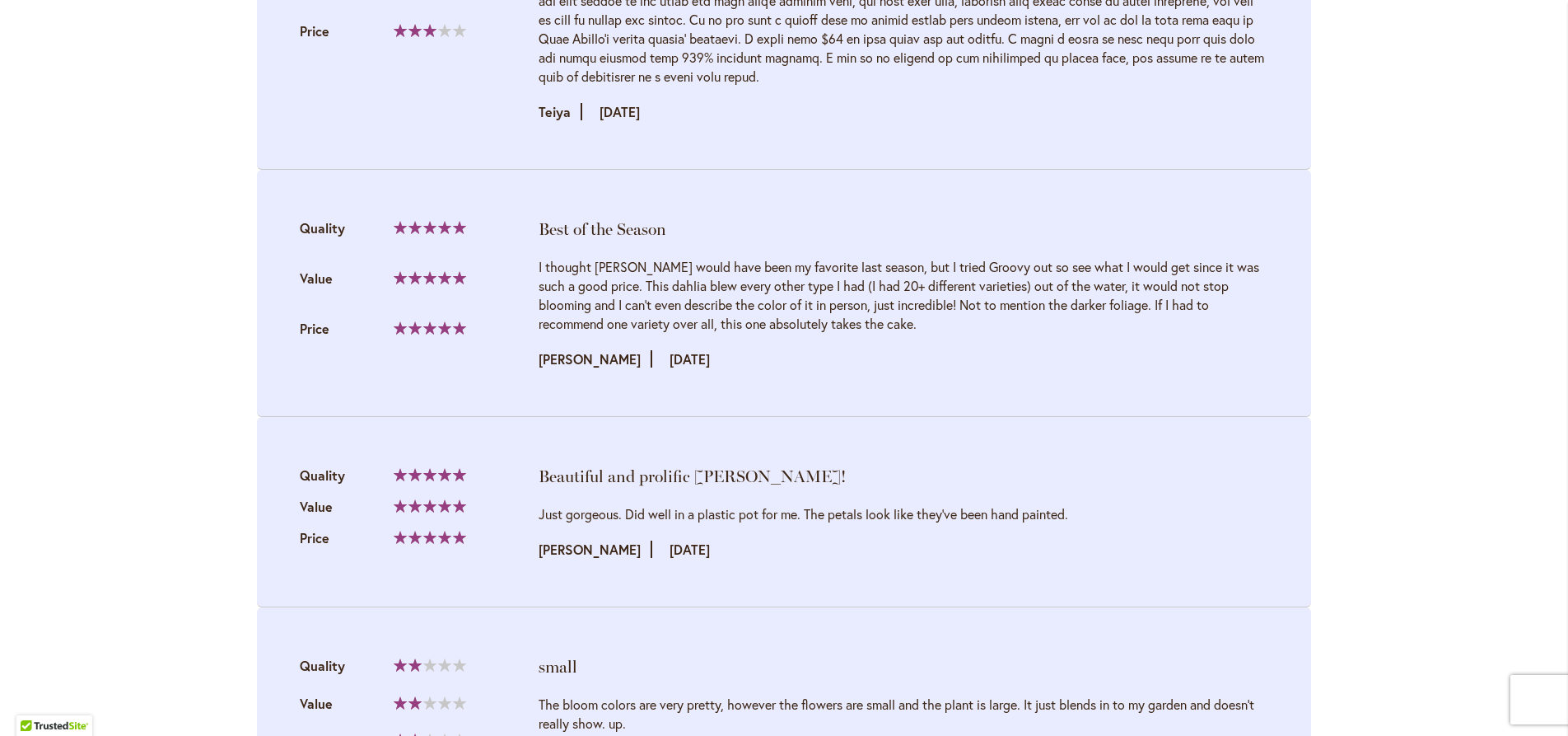
scroll to position [2067, 0]
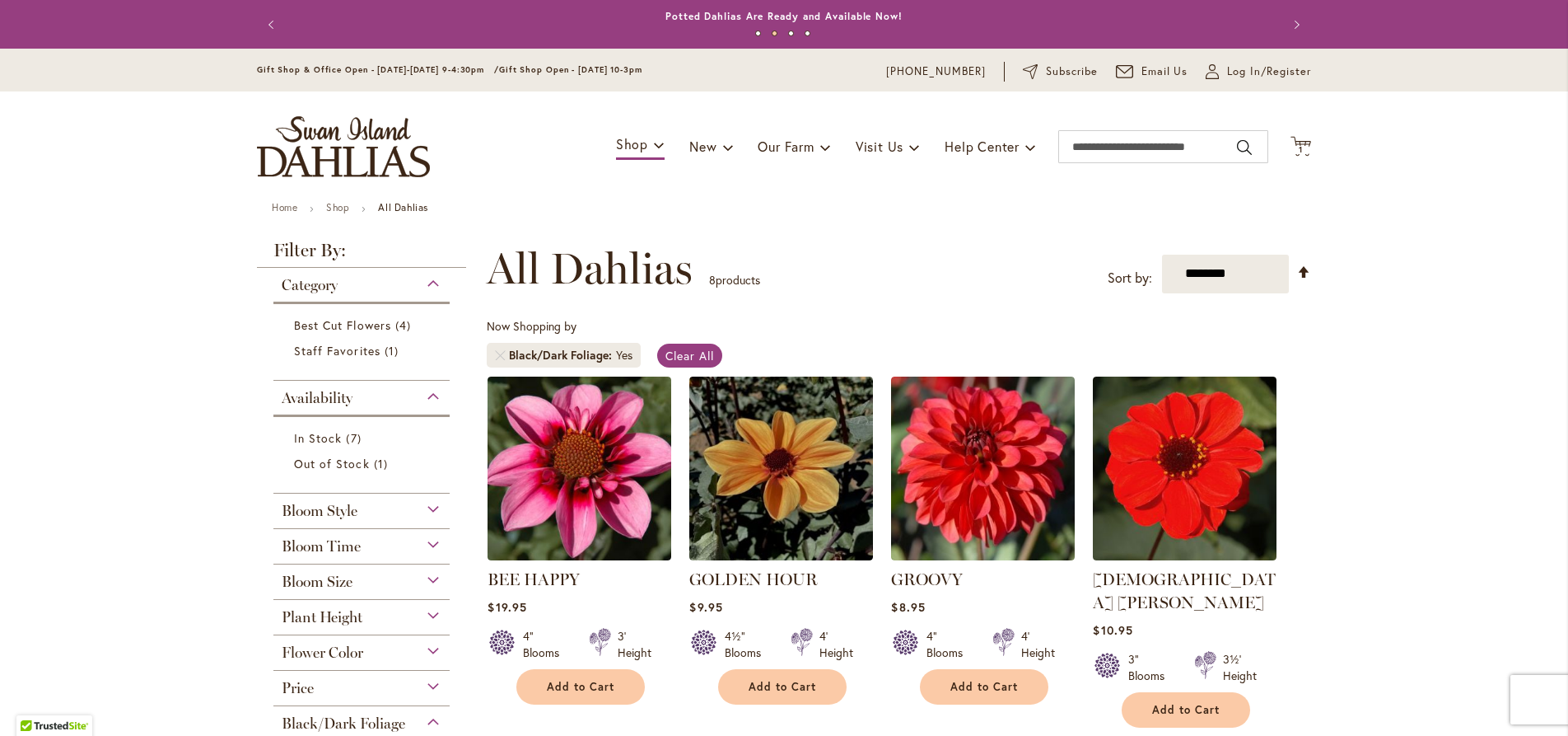
click at [431, 281] on div "Category" at bounding box center [361, 280] width 176 height 26
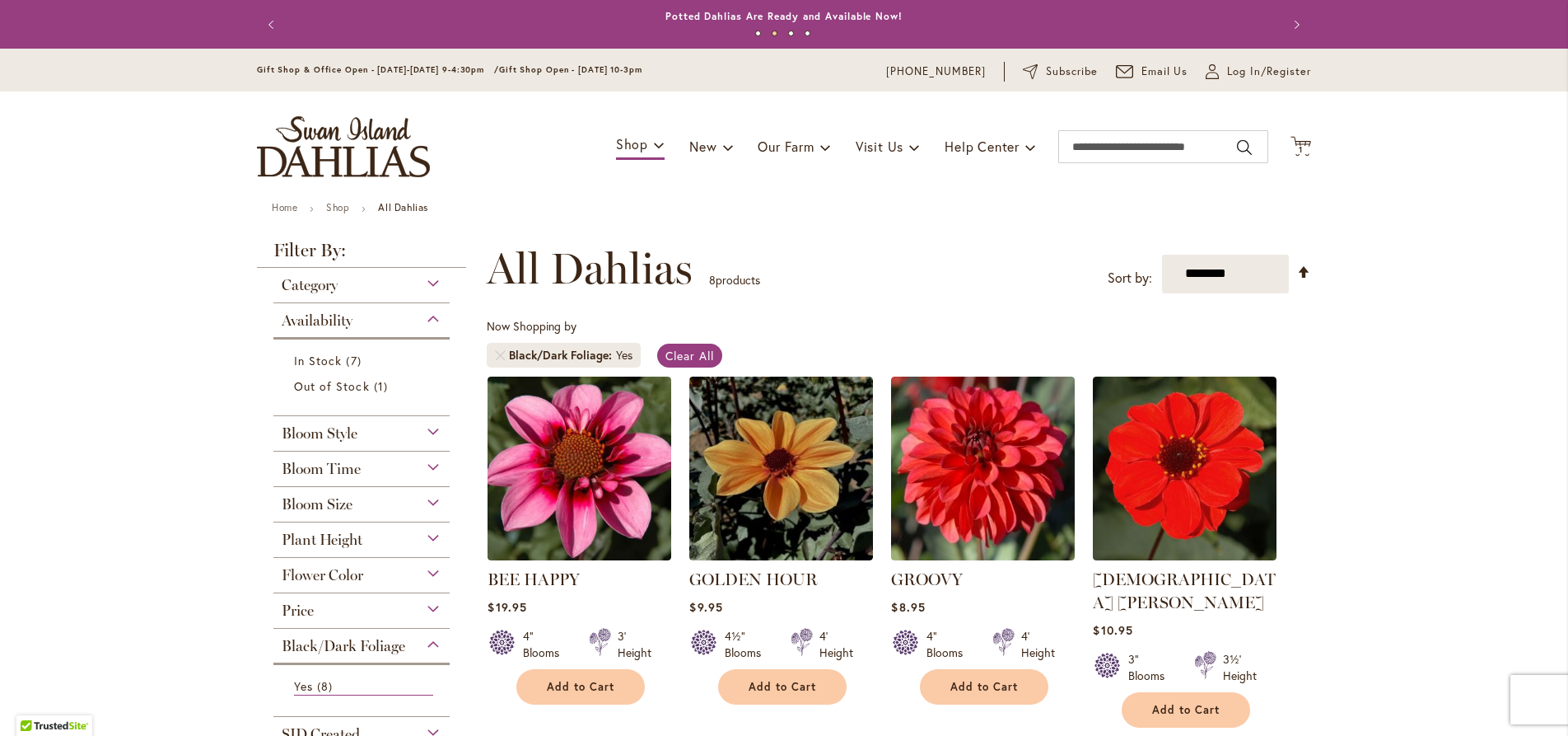
click at [414, 213] on strong "All Dahlias" at bounding box center [403, 207] width 51 height 13
click at [332, 207] on link "Shop" at bounding box center [337, 207] width 23 height 13
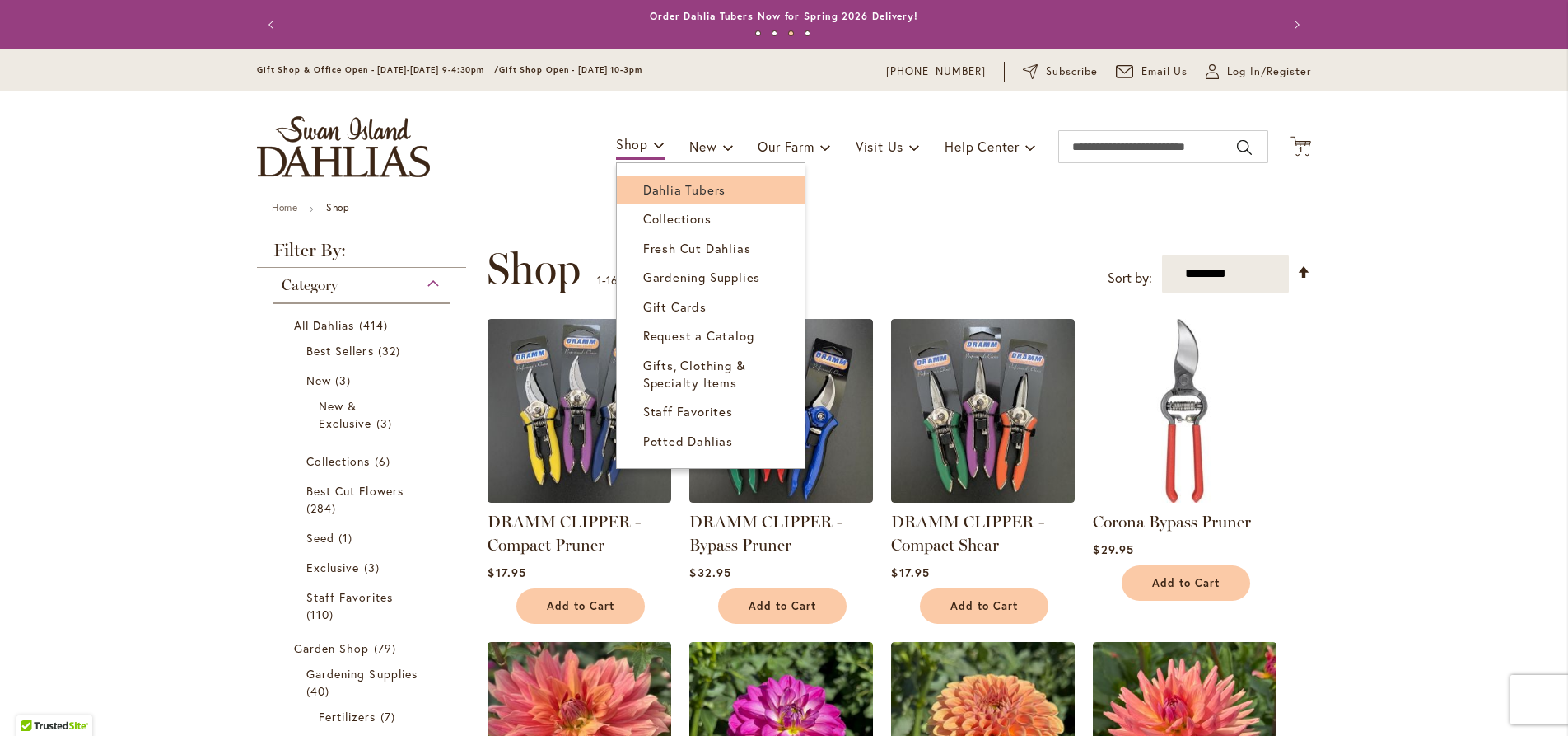
click at [657, 193] on span "Dahlia Tubers" at bounding box center [685, 190] width 83 height 17
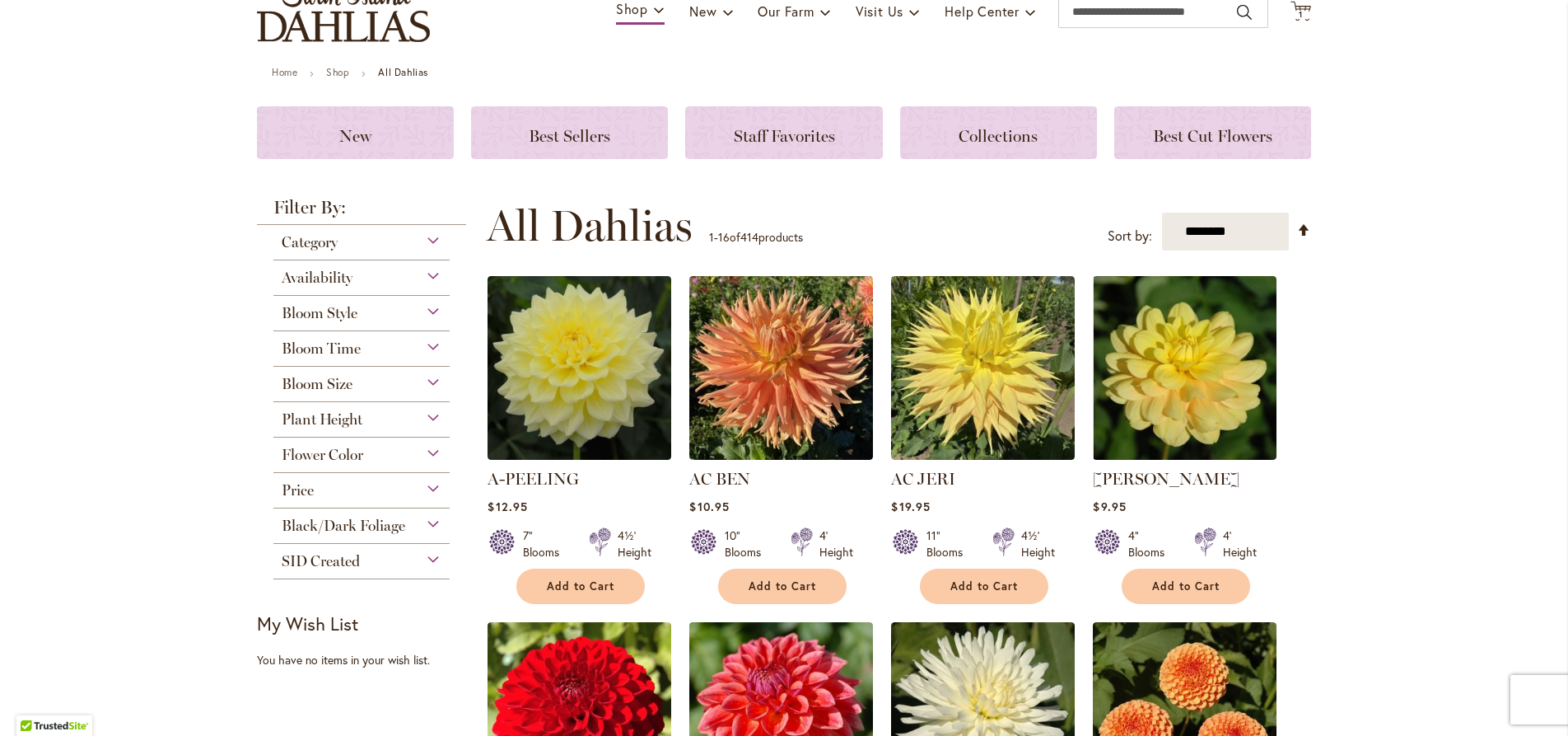
scroll to position [188, 0]
